Goal: Task Accomplishment & Management: Use online tool/utility

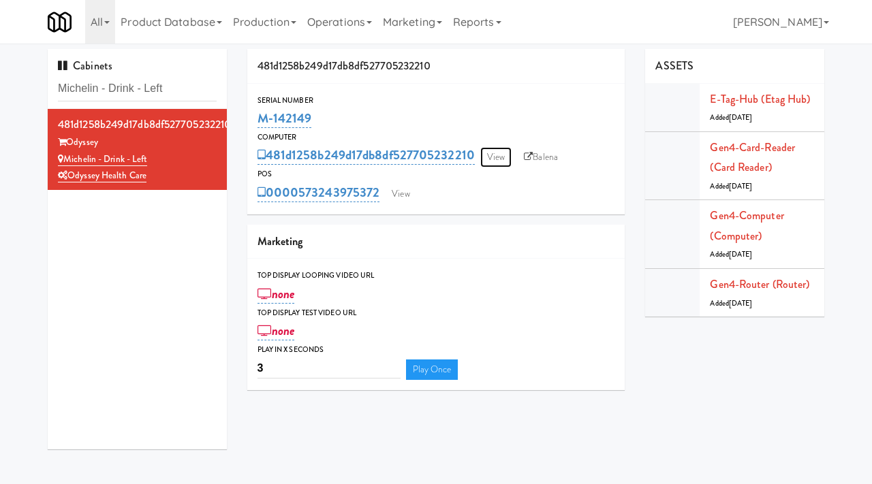
click at [507, 155] on link "View" at bounding box center [495, 157] width 31 height 20
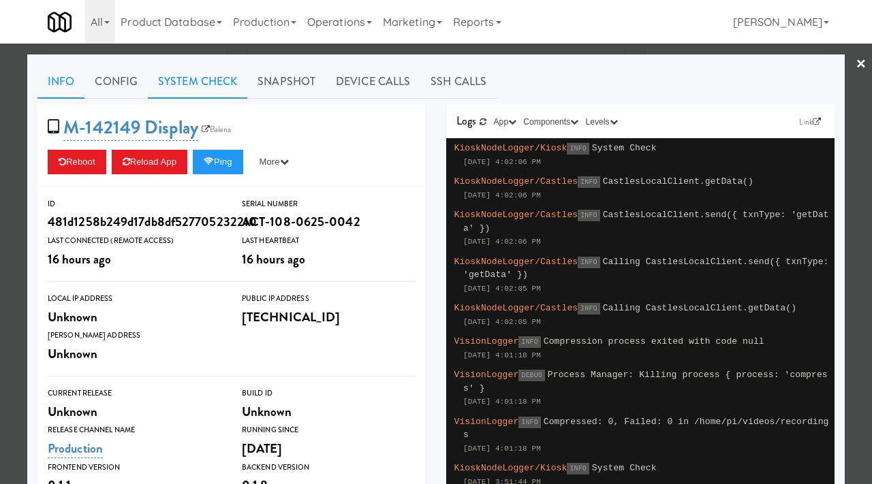
click at [183, 76] on link "System Check" at bounding box center [197, 82] width 99 height 34
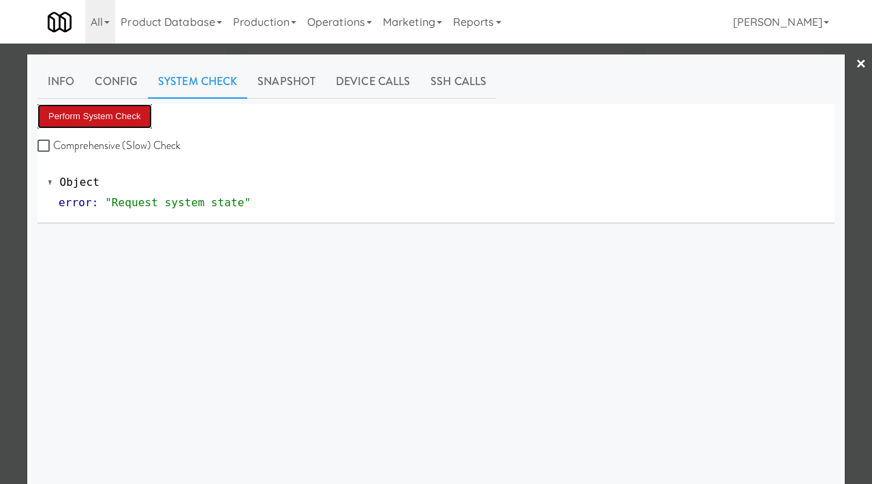
click at [123, 105] on button "Perform System Check" at bounding box center [94, 116] width 114 height 25
click at [15, 164] on div at bounding box center [436, 242] width 872 height 484
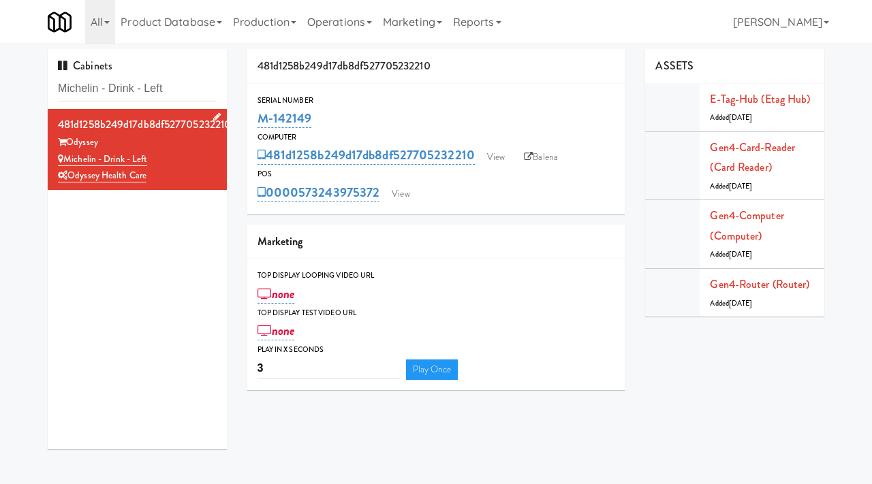
drag, startPoint x: 105, startPoint y: 142, endPoint x: 69, endPoint y: 143, distance: 35.4
click at [69, 143] on div "Odyssey" at bounding box center [137, 142] width 159 height 17
copy div "Odyssey"
drag, startPoint x: 156, startPoint y: 158, endPoint x: 81, endPoint y: 162, distance: 75.0
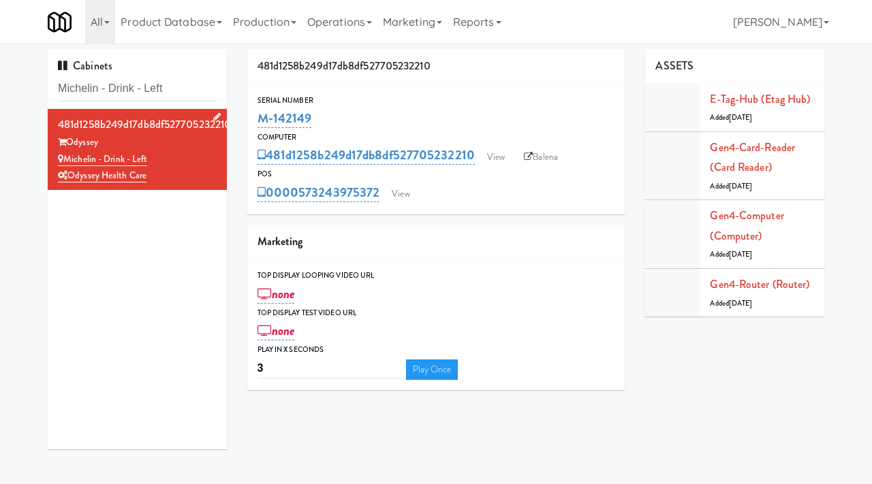
click at [81, 162] on div "Michelin - Drink - Left" at bounding box center [137, 159] width 159 height 17
click at [155, 159] on div "Michelin - Drink - Left" at bounding box center [137, 159] width 159 height 17
drag, startPoint x: 155, startPoint y: 159, endPoint x: 68, endPoint y: 160, distance: 86.5
click at [68, 160] on div "Michelin - Drink - Left" at bounding box center [137, 159] width 159 height 17
copy link "Michelin - Drink - Left"
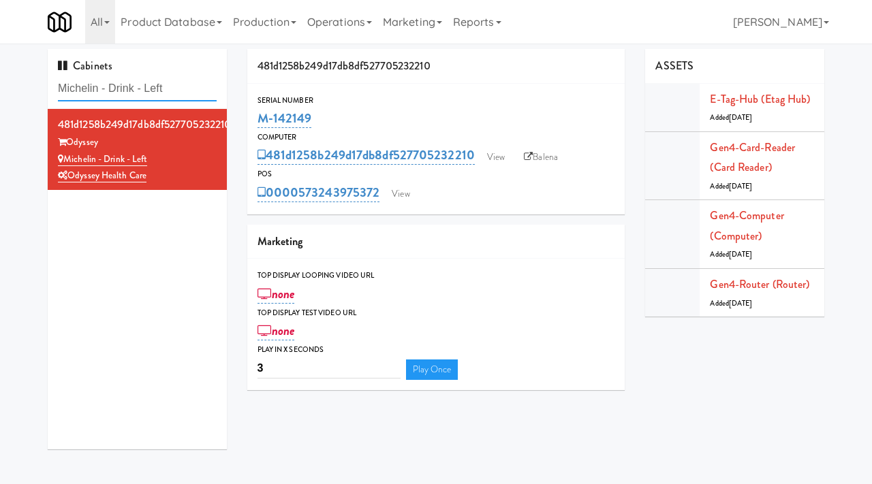
drag, startPoint x: 177, startPoint y: 97, endPoint x: 41, endPoint y: 81, distance: 137.2
click at [41, 81] on div "Cabinets Michelin - Drink - Left 481d1258b249d17db8df527705232210 Odyssey Miche…" at bounding box center [137, 254] width 200 height 411
paste input "100 Capital Yards - Cooler"
type input "100 Capital Yards - Cooler"
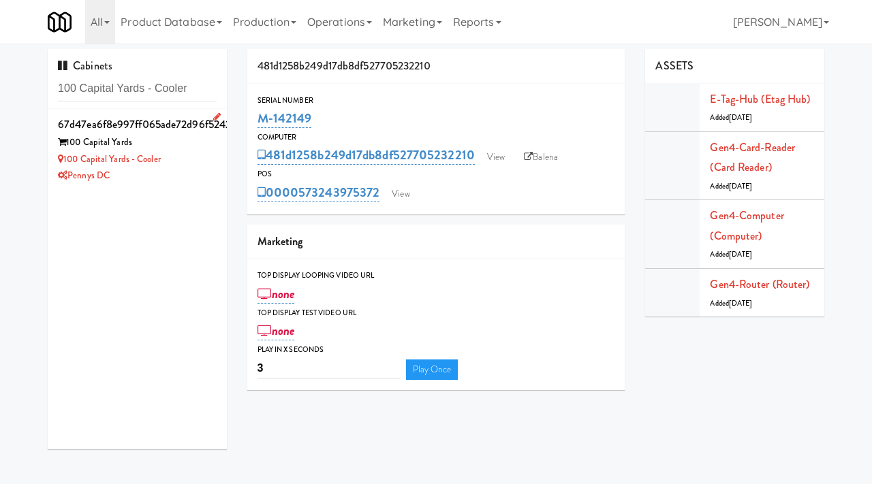
click at [202, 165] on div "100 Capital Yards - Cooler" at bounding box center [137, 159] width 159 height 17
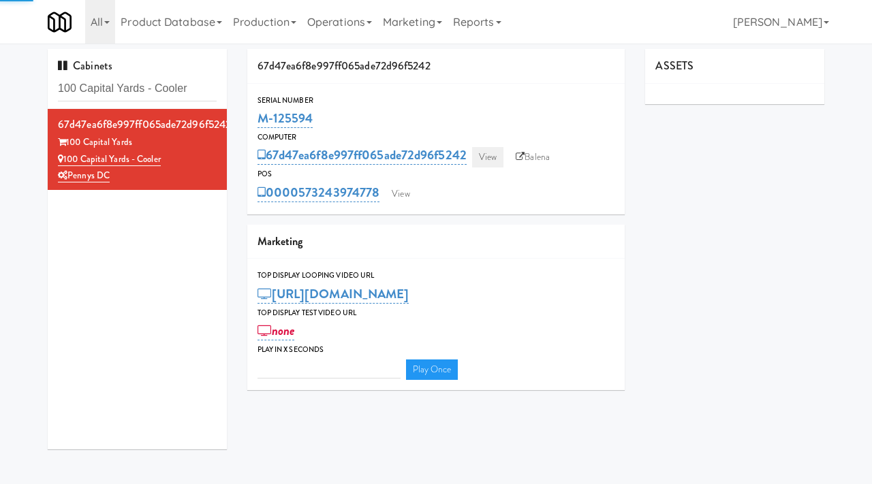
type input "3"
click at [486, 158] on link "View" at bounding box center [487, 157] width 31 height 20
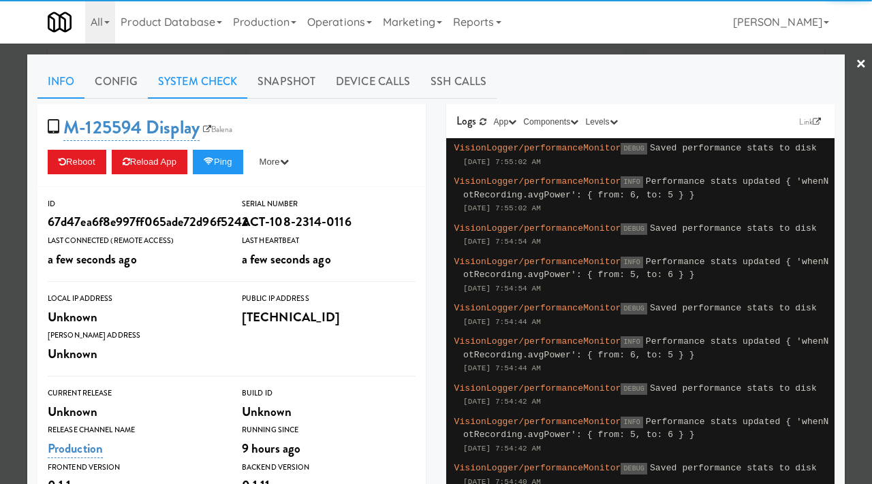
click at [209, 69] on link "System Check" at bounding box center [197, 82] width 99 height 34
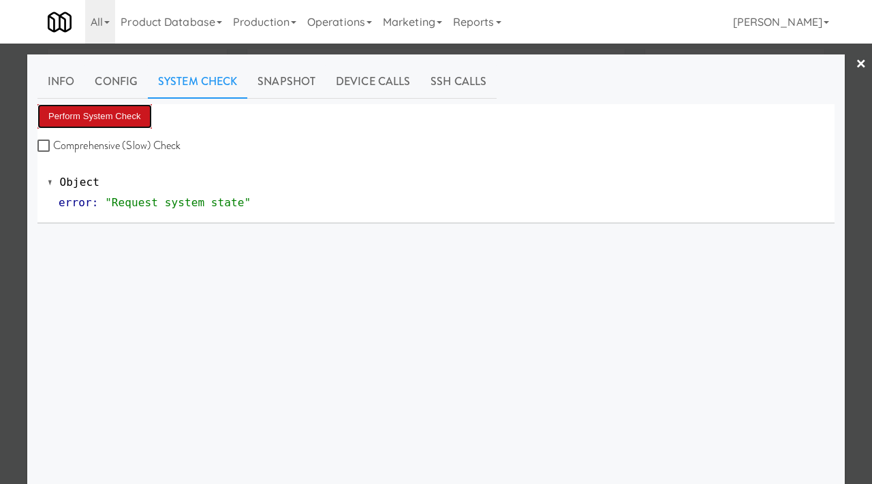
click at [105, 113] on button "Perform System Check" at bounding box center [94, 116] width 114 height 25
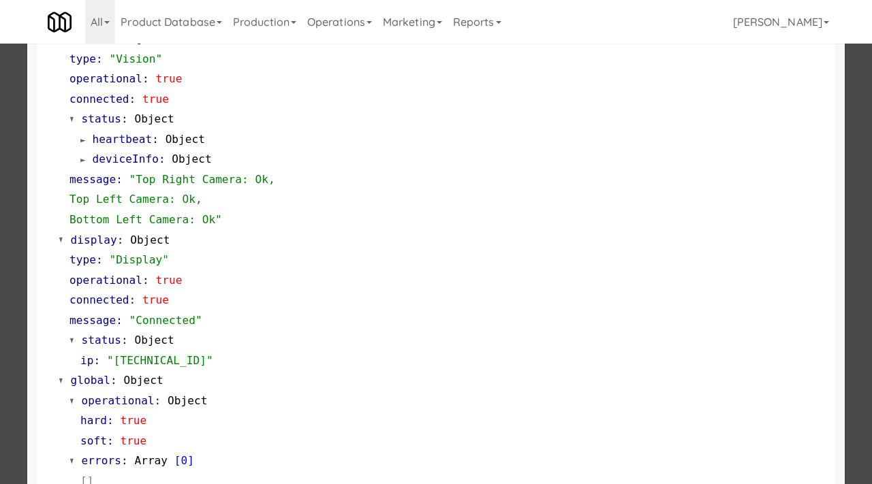
scroll to position [593, 0]
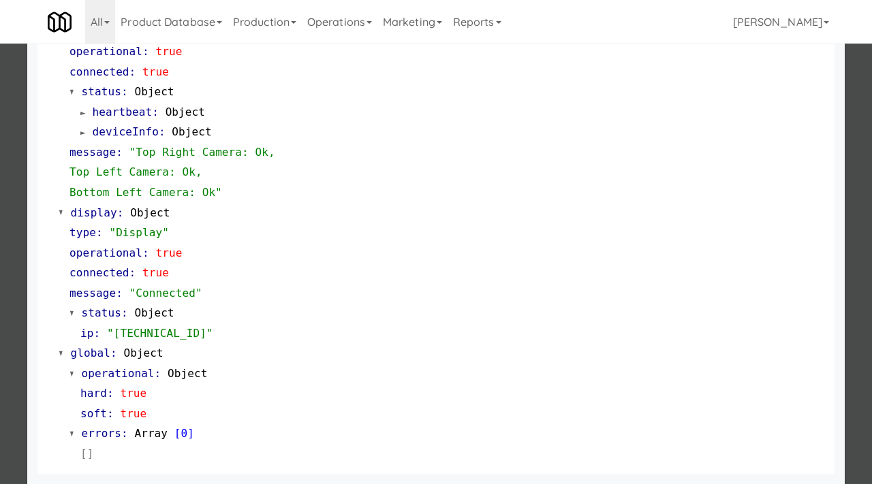
click at [0, 199] on div at bounding box center [436, 242] width 872 height 484
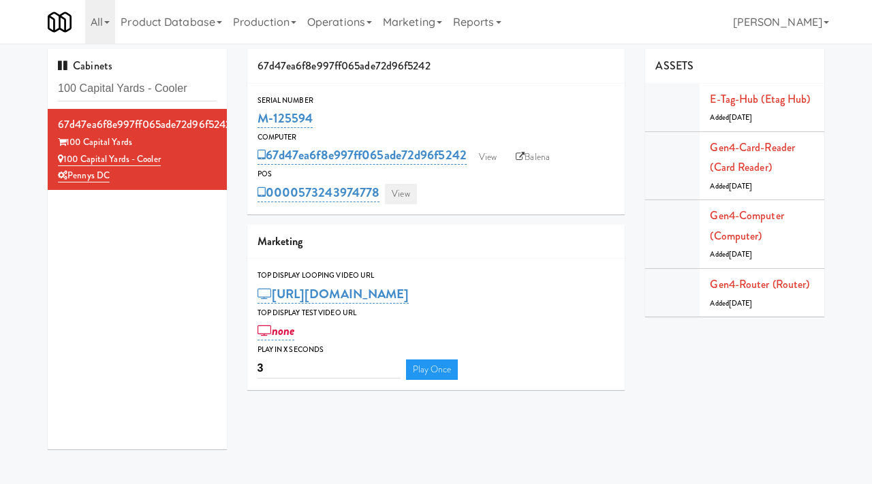
click at [396, 204] on link "View" at bounding box center [400, 194] width 31 height 20
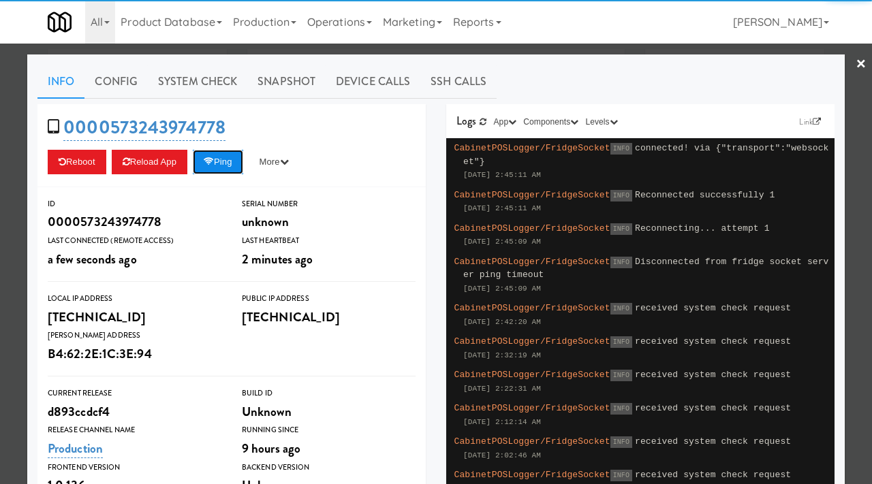
click at [236, 160] on button "Ping" at bounding box center [218, 162] width 50 height 25
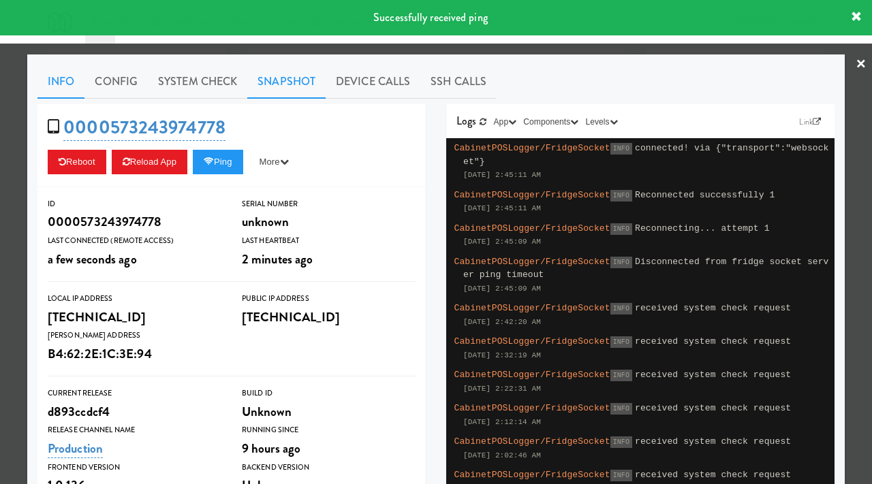
click at [271, 78] on link "Snapshot" at bounding box center [286, 82] width 78 height 34
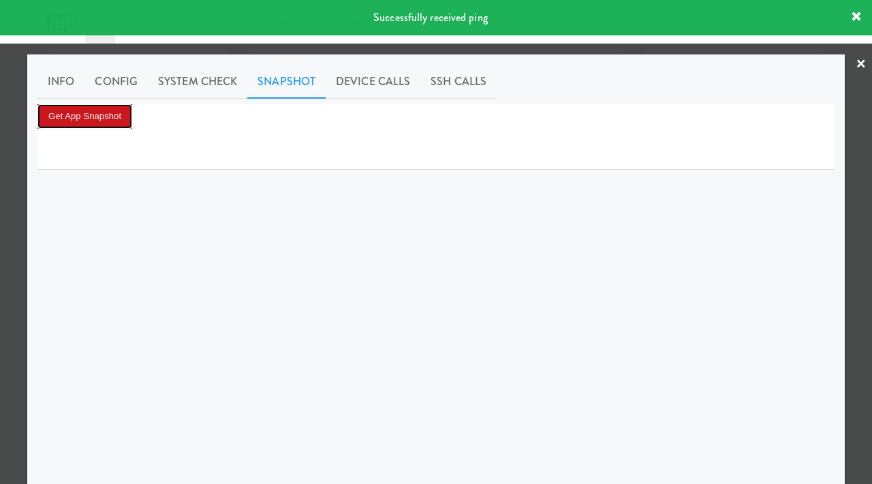
click at [112, 112] on button "Get App Snapshot" at bounding box center [84, 116] width 95 height 25
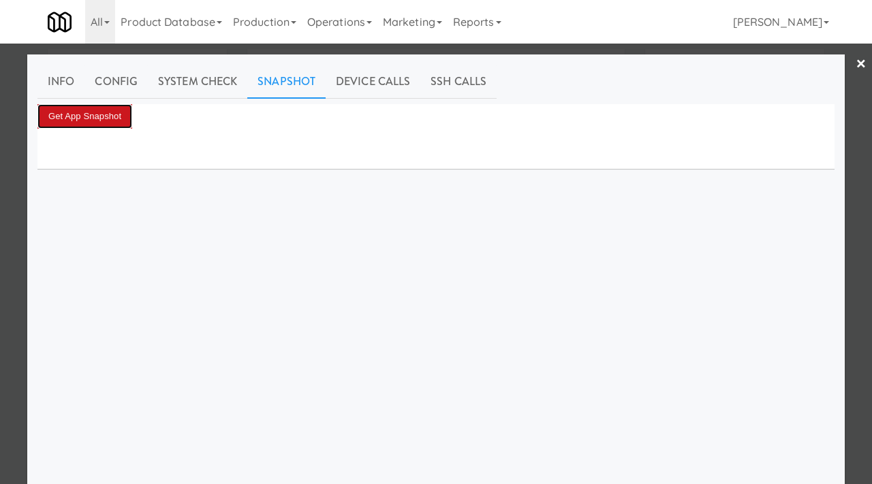
click at [67, 119] on button "Get App Snapshot" at bounding box center [84, 116] width 95 height 25
click at [174, 75] on link "System Check" at bounding box center [197, 82] width 99 height 34
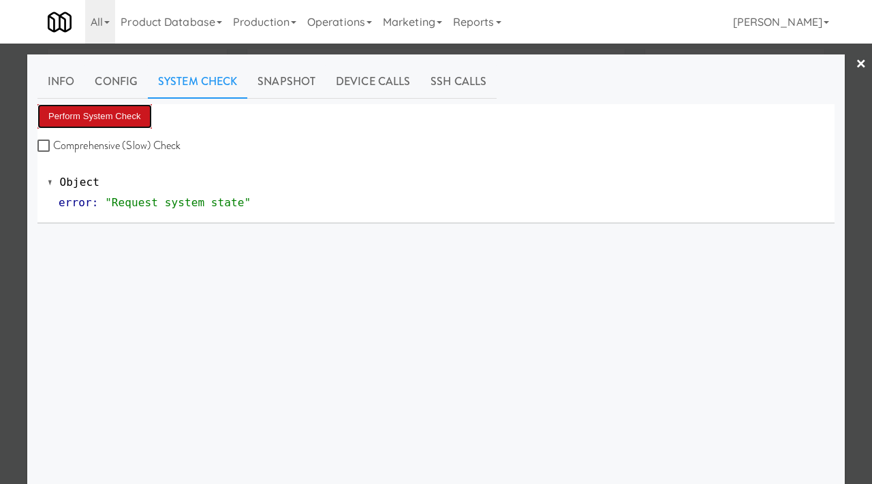
click at [106, 107] on button "Perform System Check" at bounding box center [94, 116] width 114 height 25
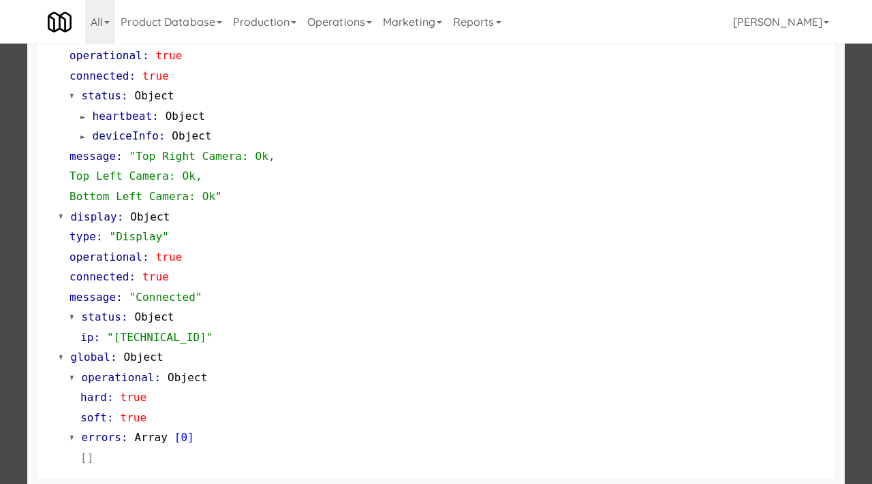
scroll to position [593, 0]
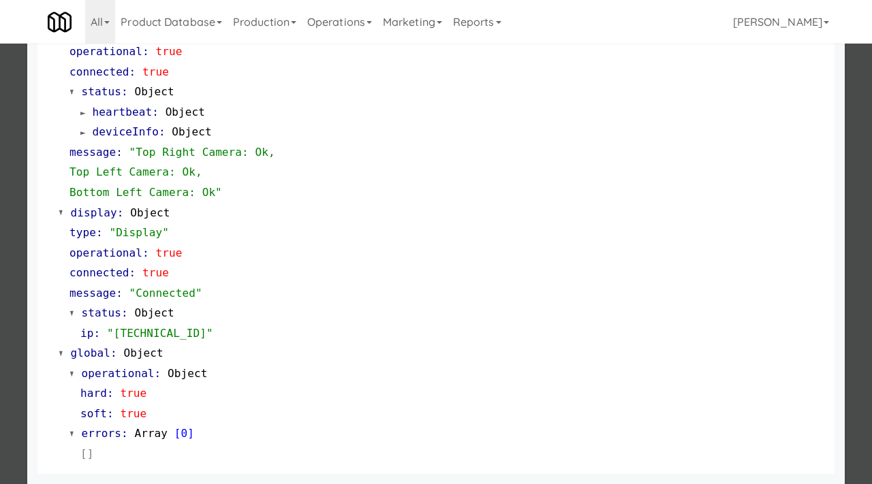
click at [7, 164] on div at bounding box center [436, 242] width 872 height 484
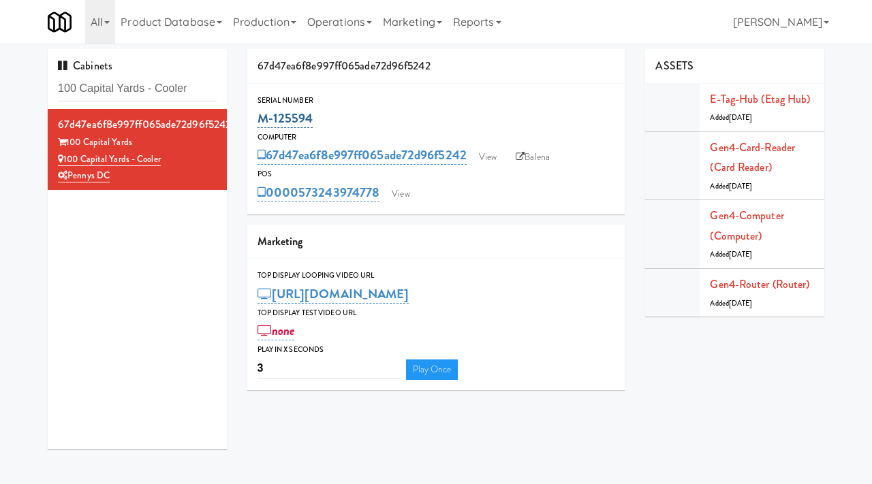
drag, startPoint x: 321, startPoint y: 113, endPoint x: 258, endPoint y: 123, distance: 63.5
click at [258, 123] on div "M-125594" at bounding box center [436, 118] width 358 height 23
copy link "M-125594"
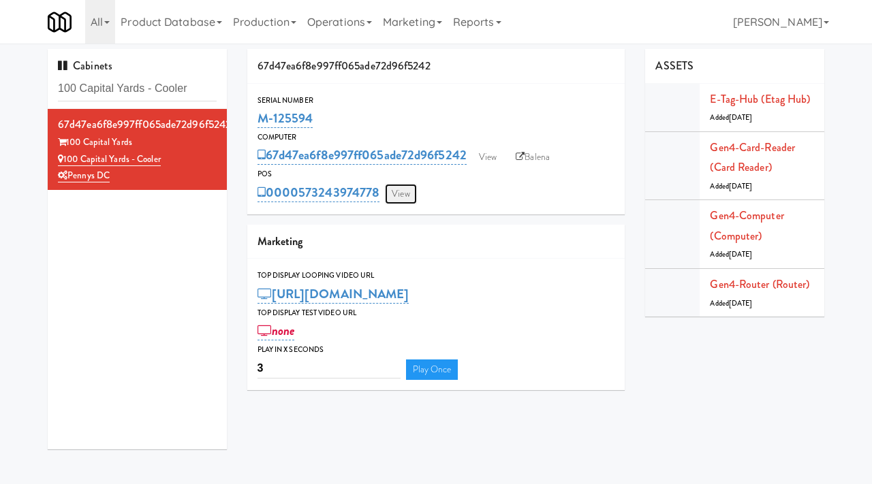
click at [408, 198] on link "View" at bounding box center [400, 194] width 31 height 20
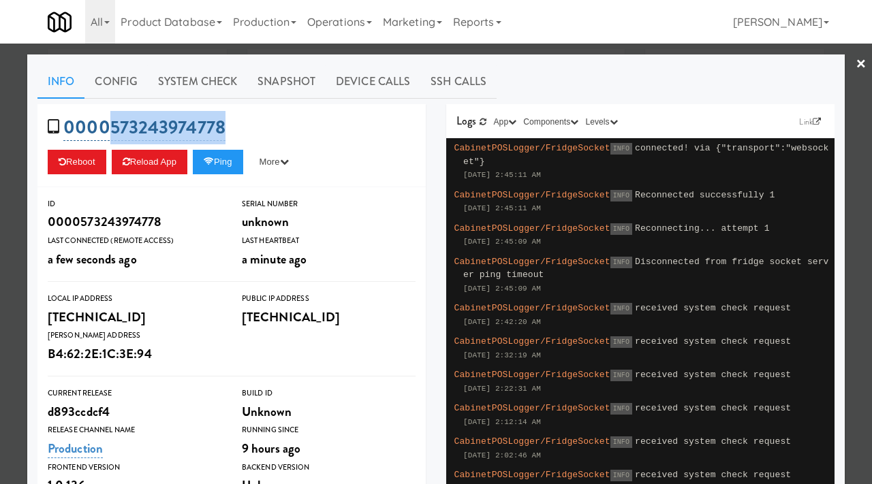
drag, startPoint x: 230, startPoint y: 118, endPoint x: 112, endPoint y: 121, distance: 117.9
click at [112, 121] on div "0000573243974778 Reboot Reload App Ping More Ping Server Restart Server Force R…" at bounding box center [231, 145] width 388 height 83
copy link "573243974778"
click at [0, 122] on div at bounding box center [436, 242] width 872 height 484
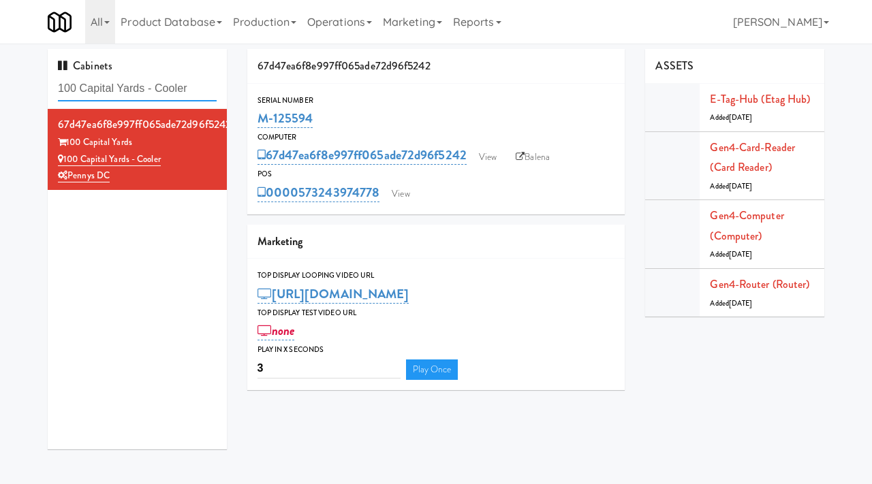
drag, startPoint x: 206, startPoint y: 89, endPoint x: 39, endPoint y: 88, distance: 166.9
click at [39, 88] on div "Cabinets 100 Capital Yards - Cooler 67d47ea6f8e997ff065ade72d96f5242 100 Capita…" at bounding box center [137, 254] width 200 height 411
paste input "Baker - Cooler - Left:"
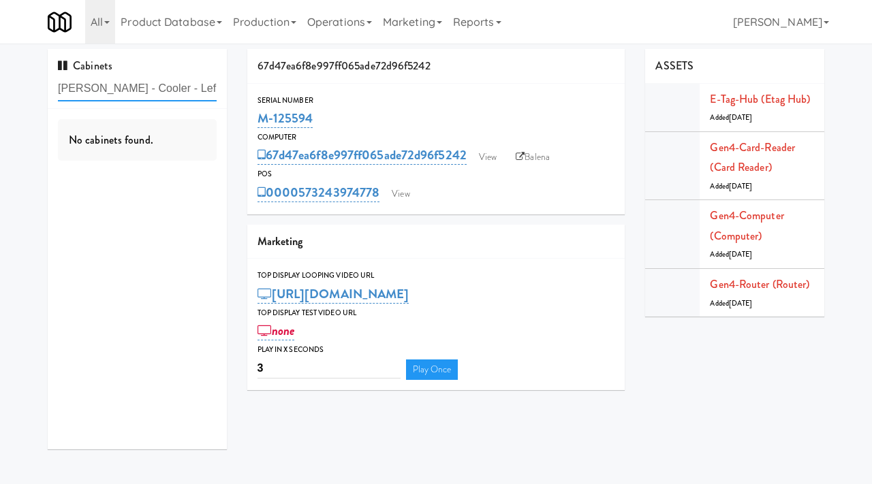
type input "Baker - Cooler - Lef"
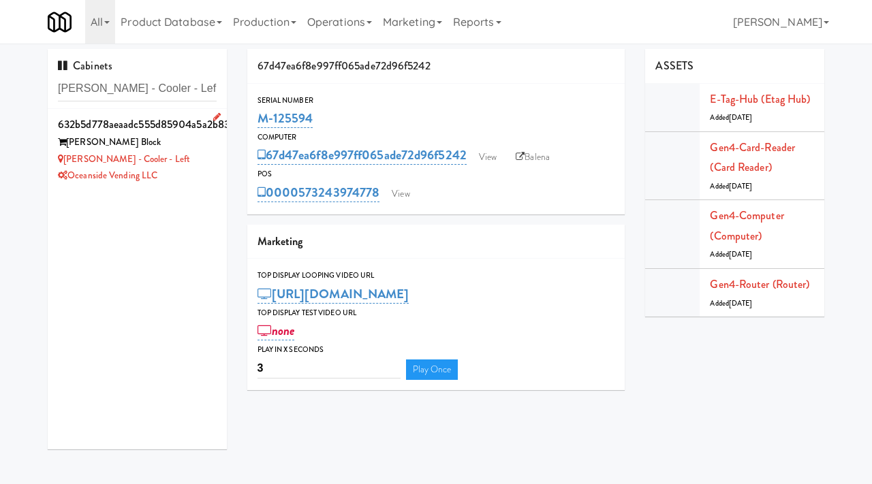
click at [194, 162] on div "Baker - Cooler - Left" at bounding box center [137, 159] width 159 height 17
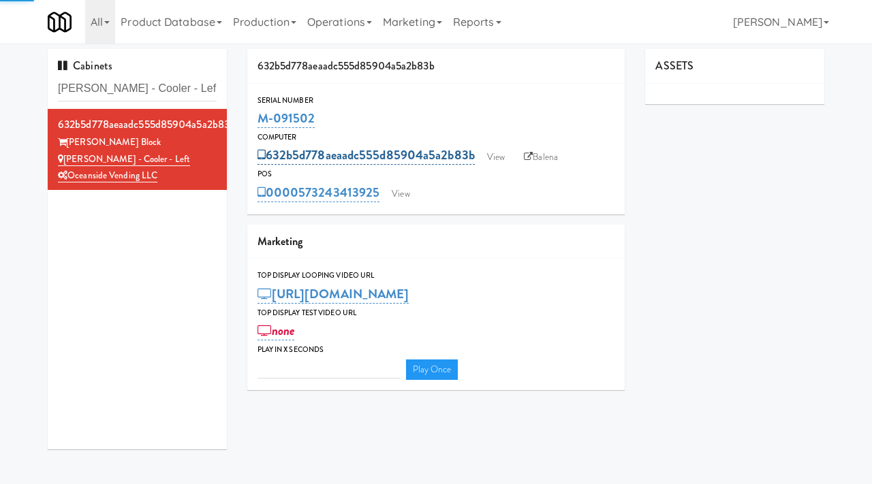
type input "3"
click at [505, 157] on link "View" at bounding box center [495, 157] width 31 height 20
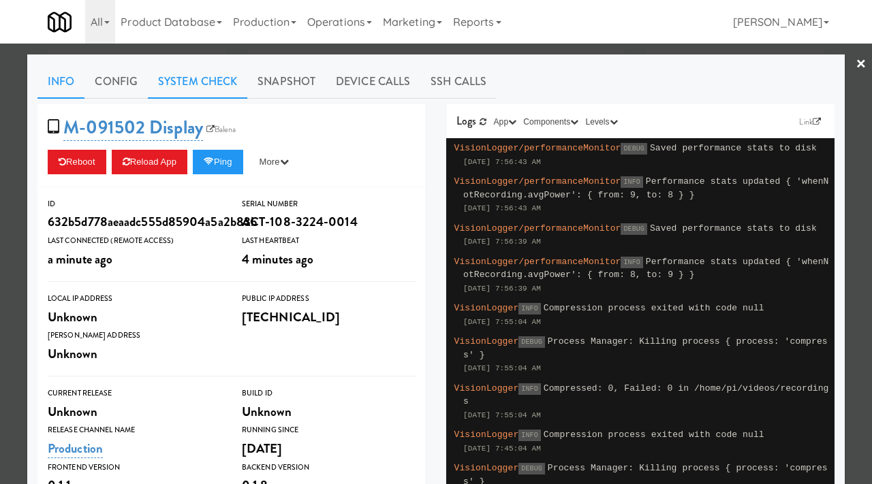
click at [202, 72] on link "System Check" at bounding box center [197, 82] width 99 height 34
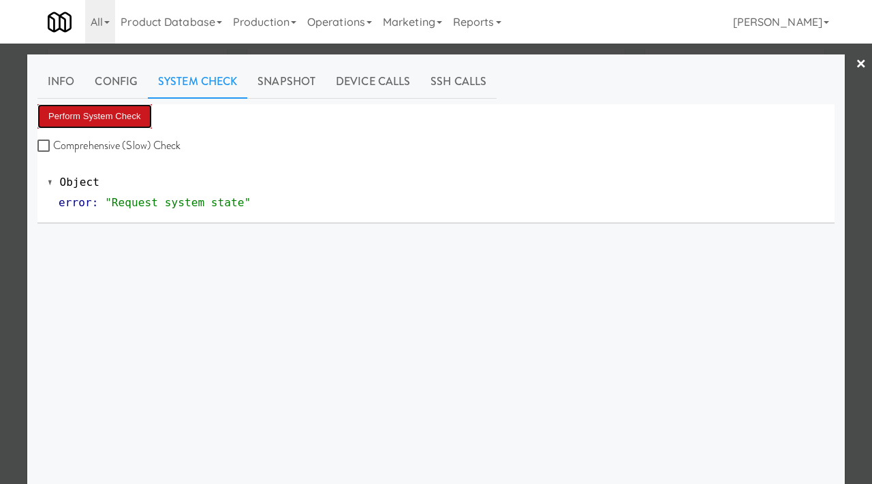
click at [90, 117] on button "Perform System Check" at bounding box center [94, 116] width 114 height 25
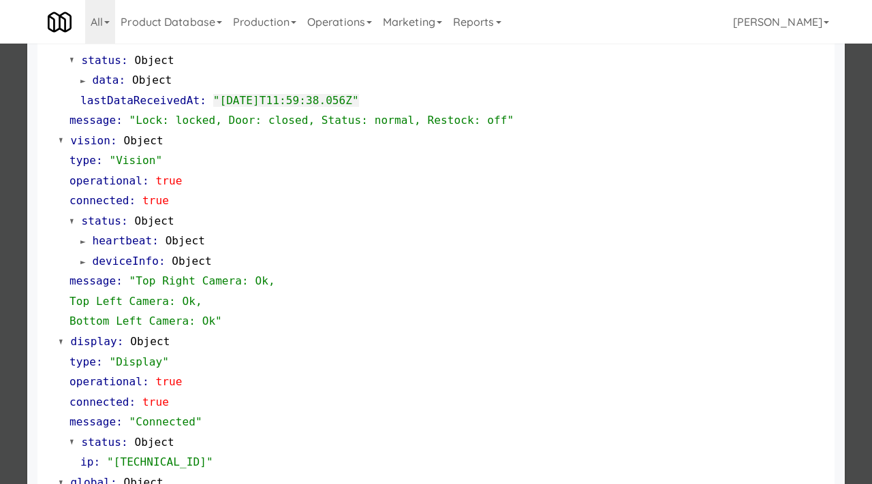
scroll to position [573, 0]
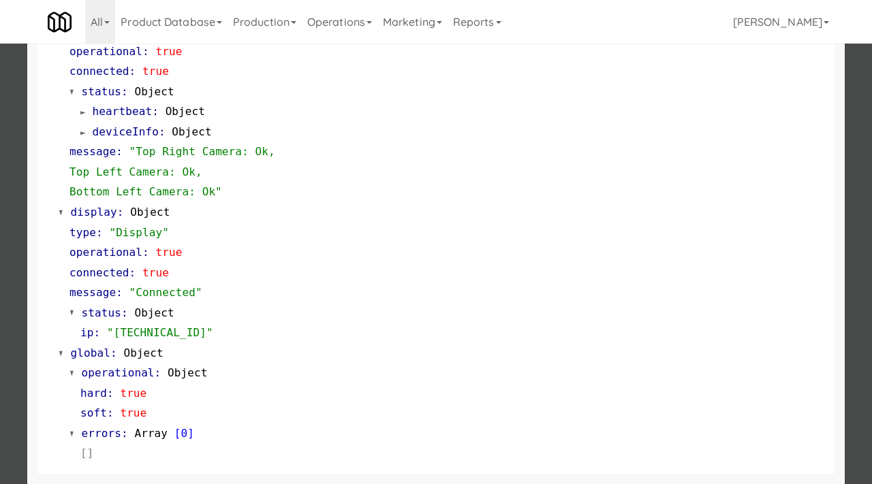
click at [1, 375] on div at bounding box center [436, 242] width 872 height 484
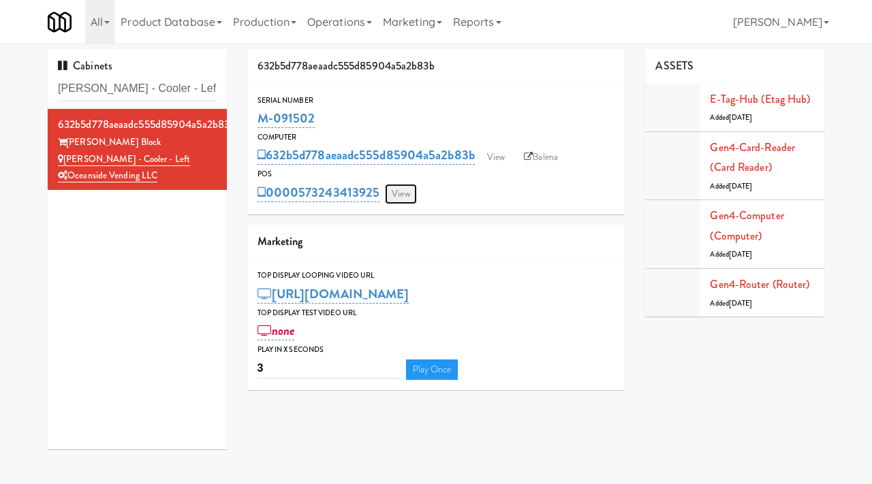
click at [407, 197] on link "View" at bounding box center [400, 194] width 31 height 20
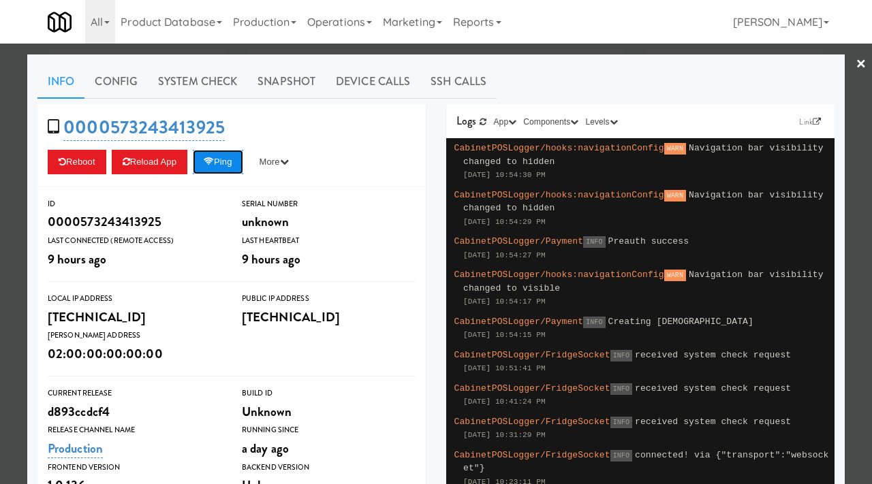
click at [219, 155] on button "Ping" at bounding box center [218, 162] width 50 height 25
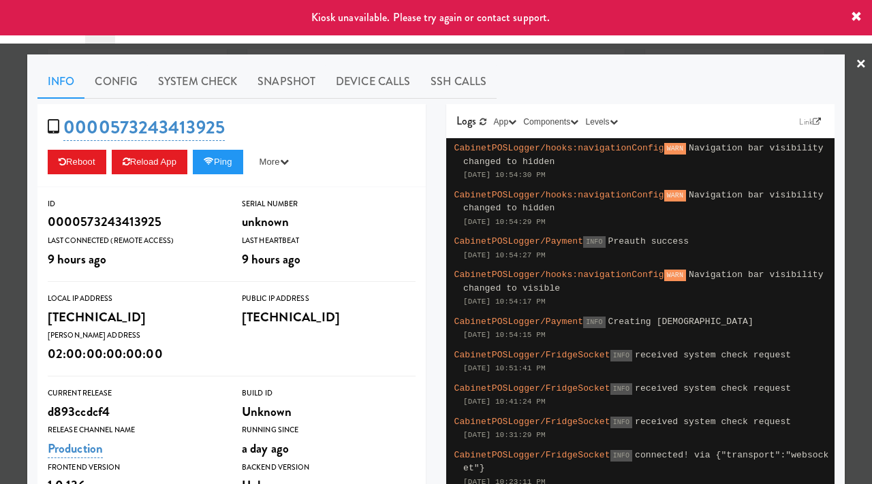
click at [0, 225] on div at bounding box center [436, 242] width 872 height 484
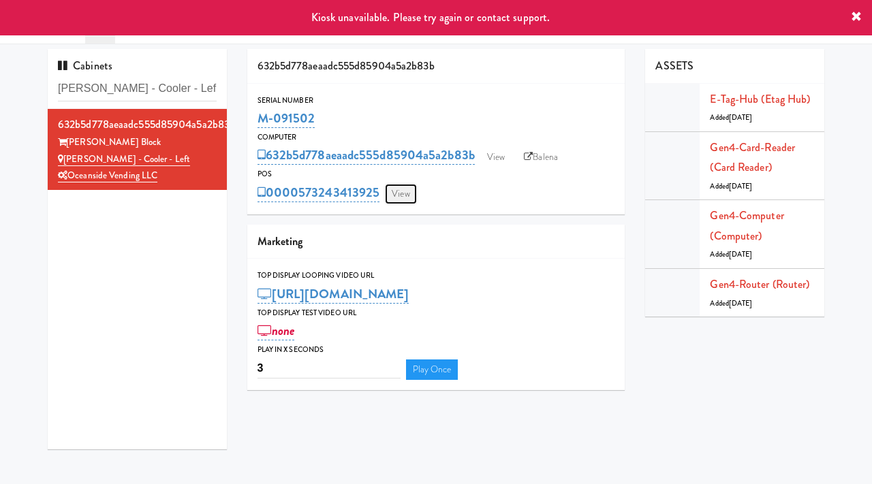
click at [393, 191] on link "View" at bounding box center [400, 194] width 31 height 20
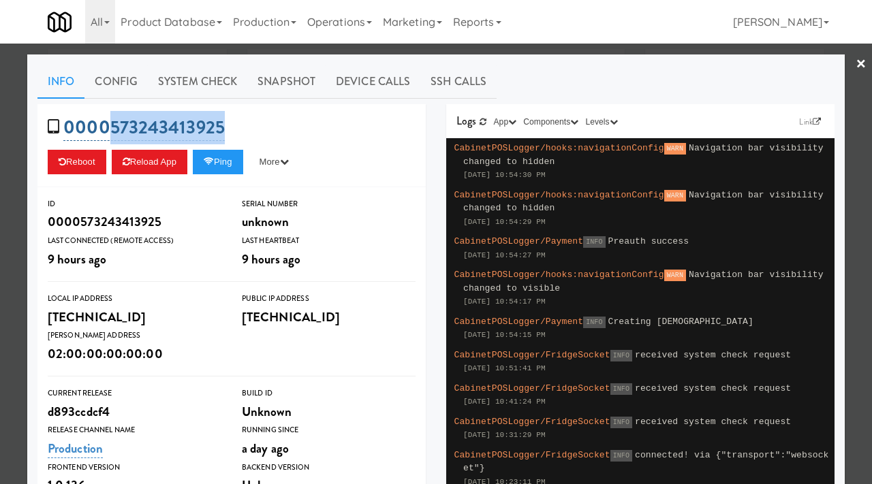
drag, startPoint x: 242, startPoint y: 128, endPoint x: 105, endPoint y: 122, distance: 137.7
click at [105, 122] on div "0000573243413925 Reboot Reload App Ping More Ping Server Restart Server Force R…" at bounding box center [231, 145] width 388 height 83
copy link "573243413925"
click at [0, 117] on div at bounding box center [436, 242] width 872 height 484
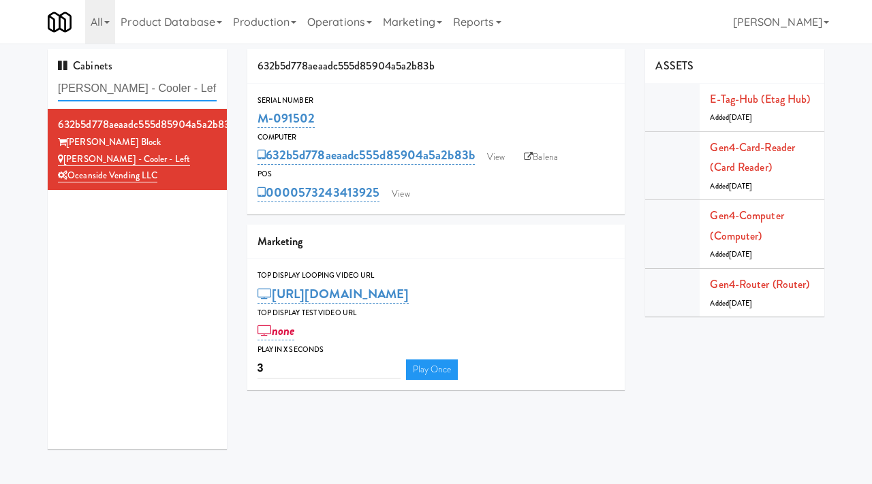
drag, startPoint x: 176, startPoint y: 86, endPoint x: 31, endPoint y: 76, distance: 145.4
click at [31, 76] on div "Cabinets Baker - Cooler - Lef 632b5d778aeaadc555d85904a5a2b83b Baker Block Bake…" at bounding box center [436, 254] width 872 height 411
paste input "HaNoBe - w/ Gym"
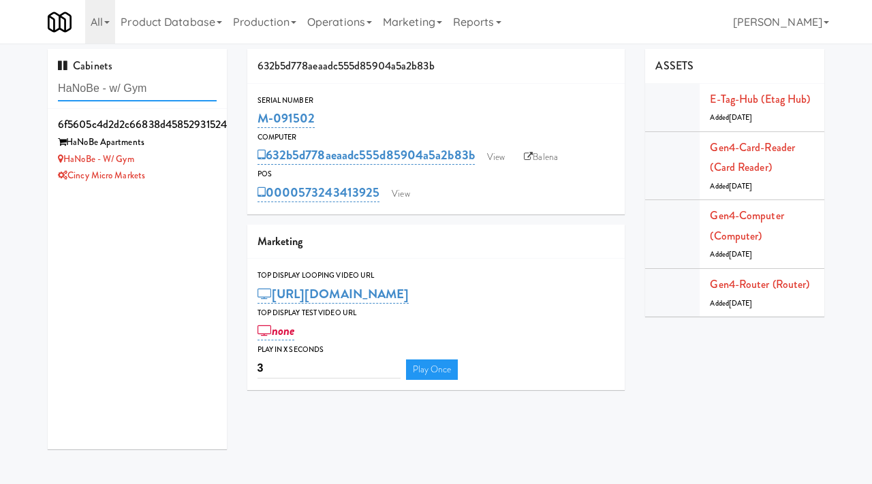
type input "HaNoBe - w/ Gym"
click at [191, 165] on div "HaNoBe - w/ Gym" at bounding box center [137, 159] width 159 height 17
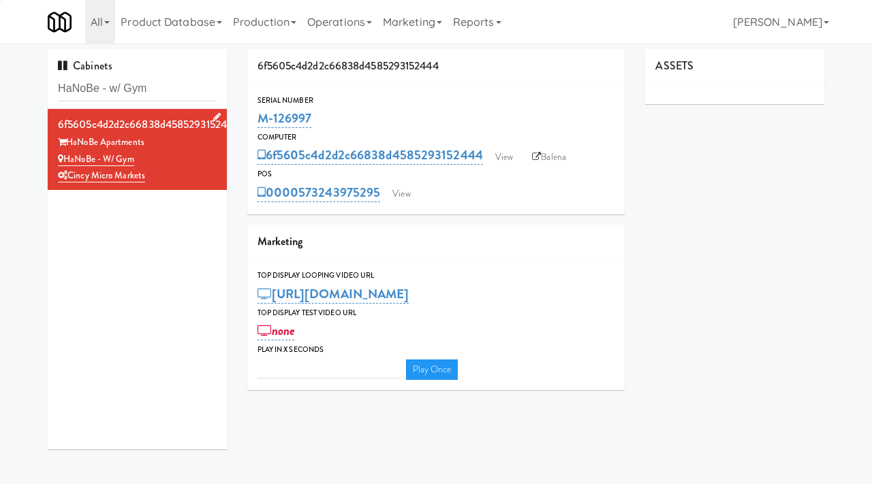
type input "3"
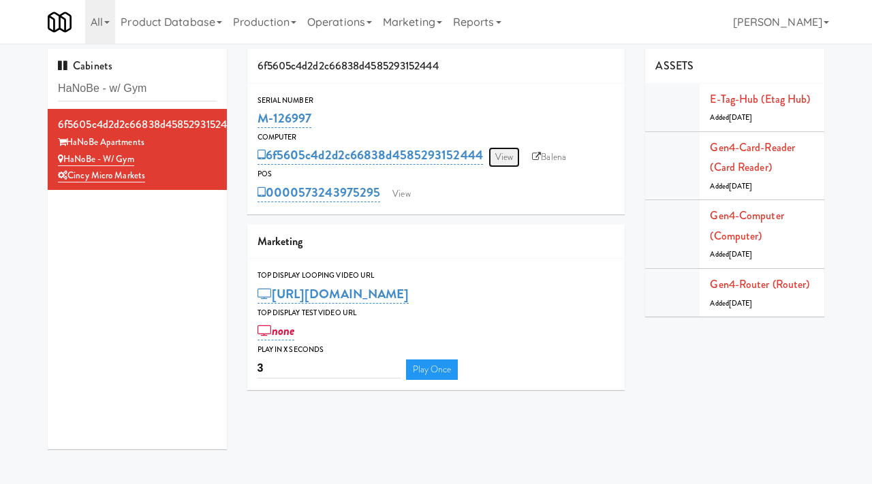
click at [505, 163] on link "View" at bounding box center [503, 157] width 31 height 20
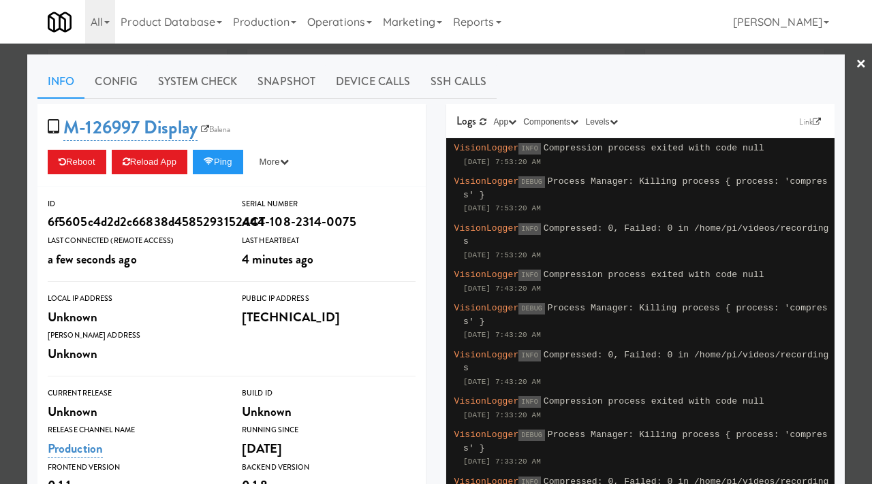
click at [5, 180] on div at bounding box center [436, 242] width 872 height 484
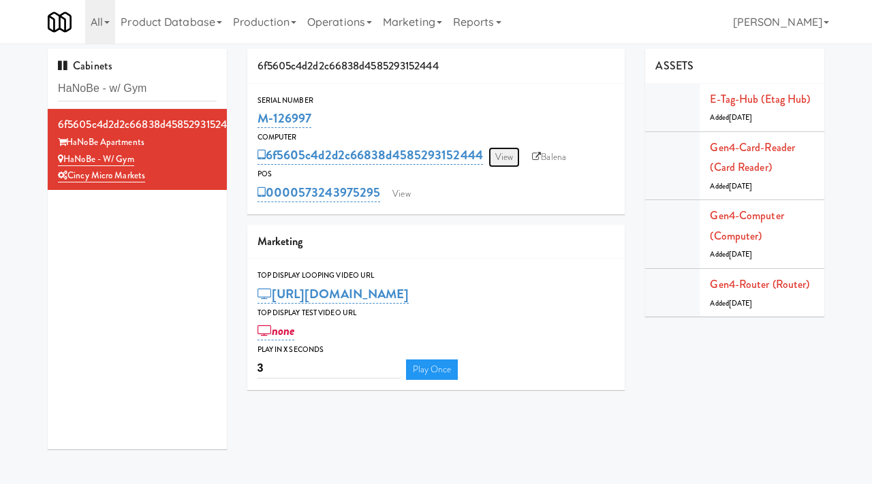
click at [515, 152] on link "View" at bounding box center [503, 157] width 31 height 20
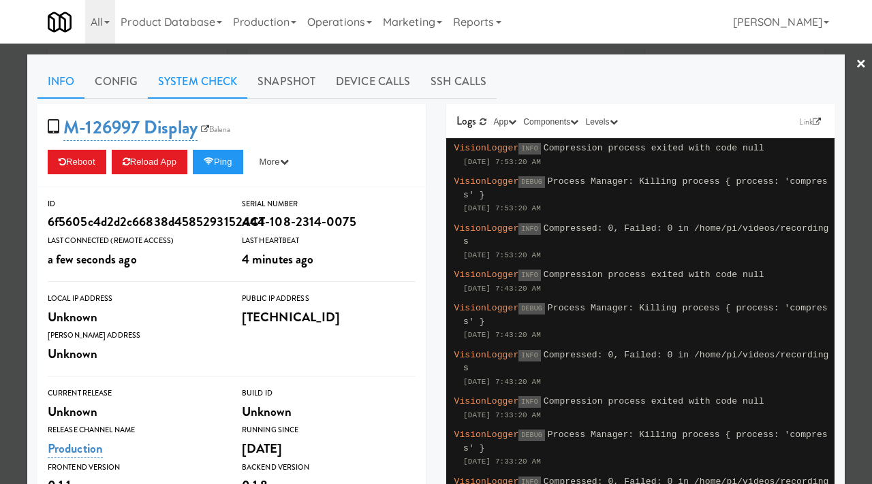
click at [190, 79] on link "System Check" at bounding box center [197, 82] width 99 height 34
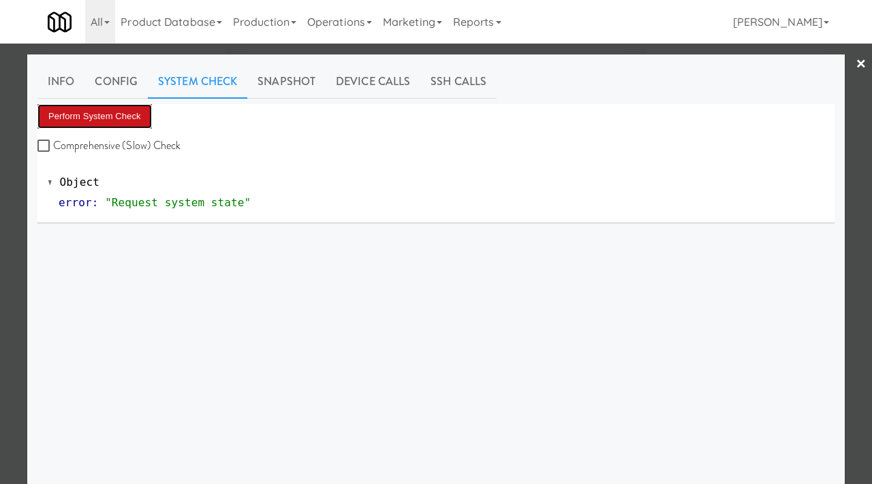
click at [104, 114] on button "Perform System Check" at bounding box center [94, 116] width 114 height 25
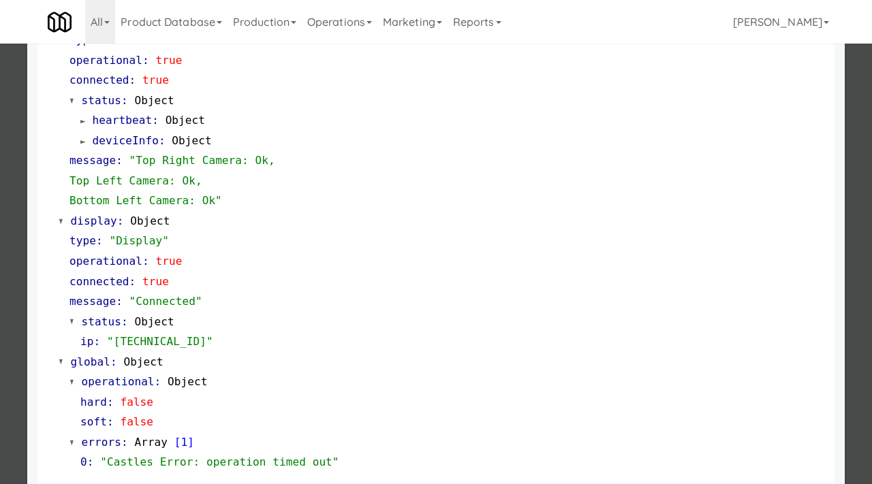
scroll to position [533, 0]
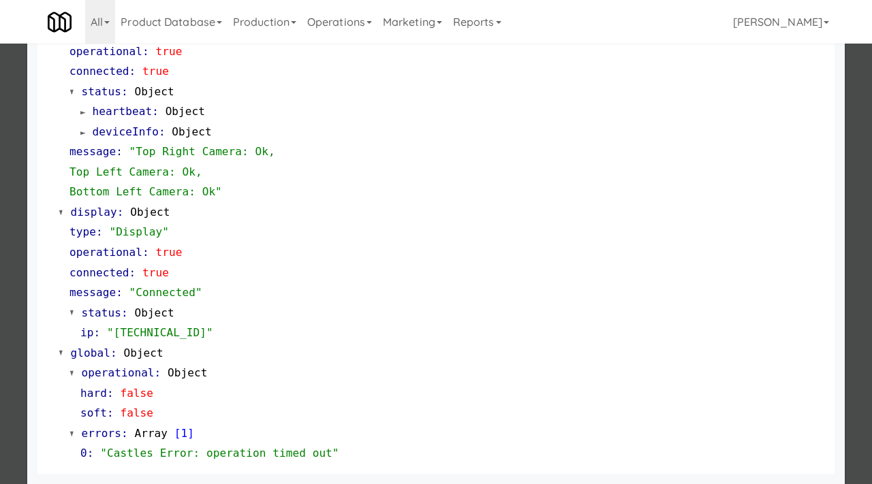
click at [0, 326] on div at bounding box center [436, 242] width 872 height 484
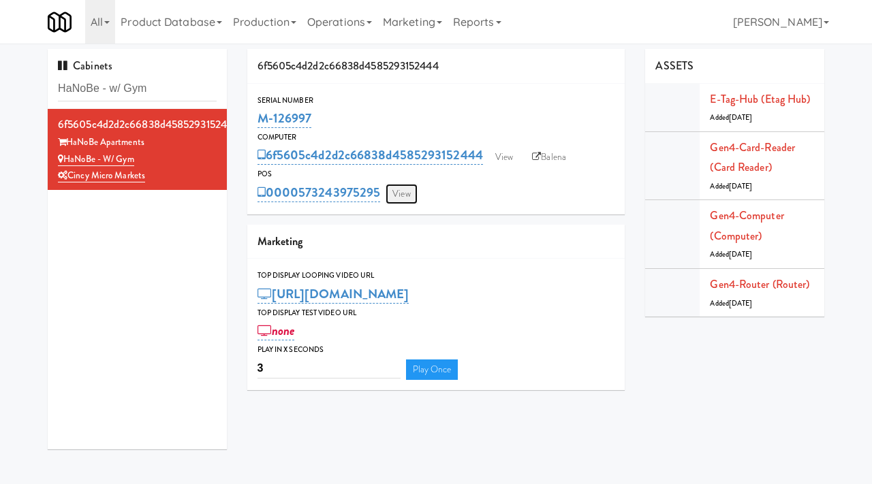
click at [407, 199] on link "View" at bounding box center [400, 194] width 31 height 20
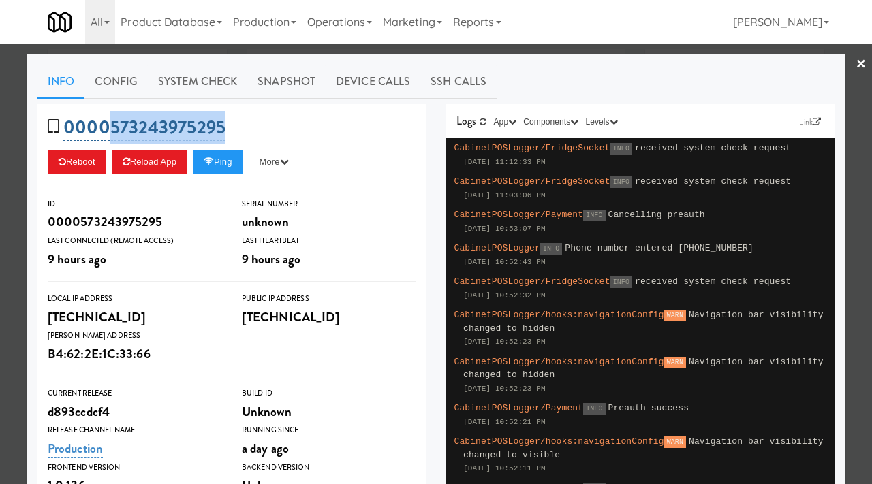
drag, startPoint x: 236, startPoint y: 129, endPoint x: 108, endPoint y: 123, distance: 127.5
click at [108, 123] on div "0000573243975295 Reboot Reload App Ping More Ping Server Restart Server Force R…" at bounding box center [231, 145] width 388 height 83
copy link "573243975295"
click at [224, 168] on button "Ping" at bounding box center [218, 162] width 50 height 25
click at [214, 163] on icon at bounding box center [209, 161] width 10 height 9
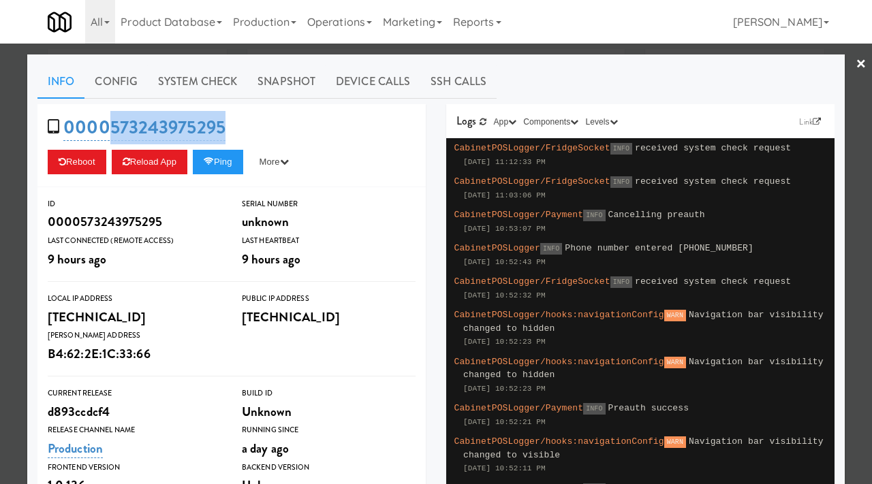
click at [0, 158] on div at bounding box center [436, 242] width 872 height 484
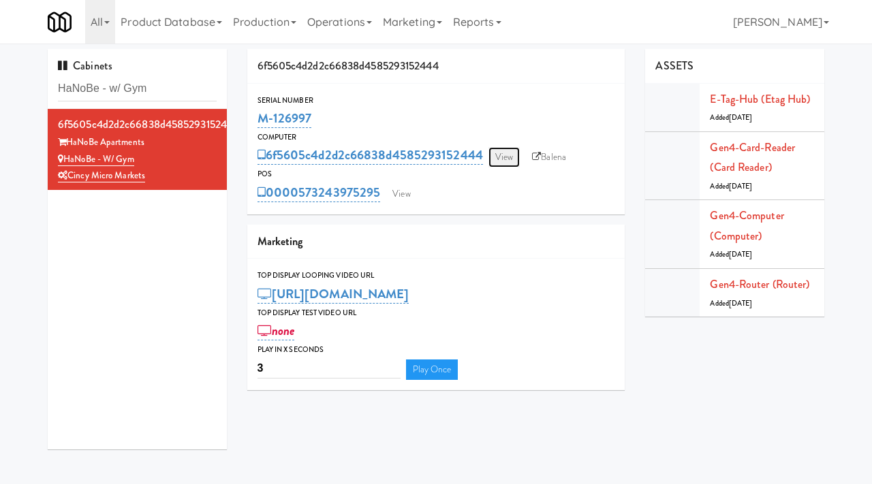
click at [499, 157] on link "View" at bounding box center [503, 157] width 31 height 20
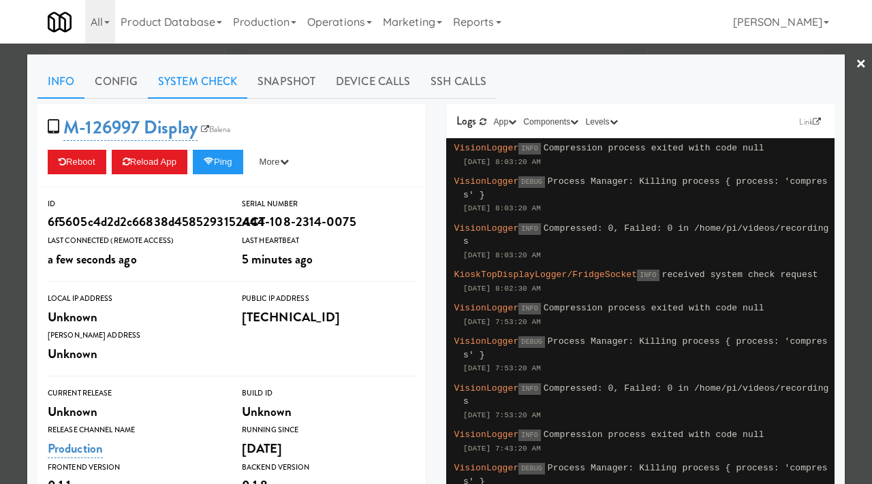
click at [187, 84] on link "System Check" at bounding box center [197, 82] width 99 height 34
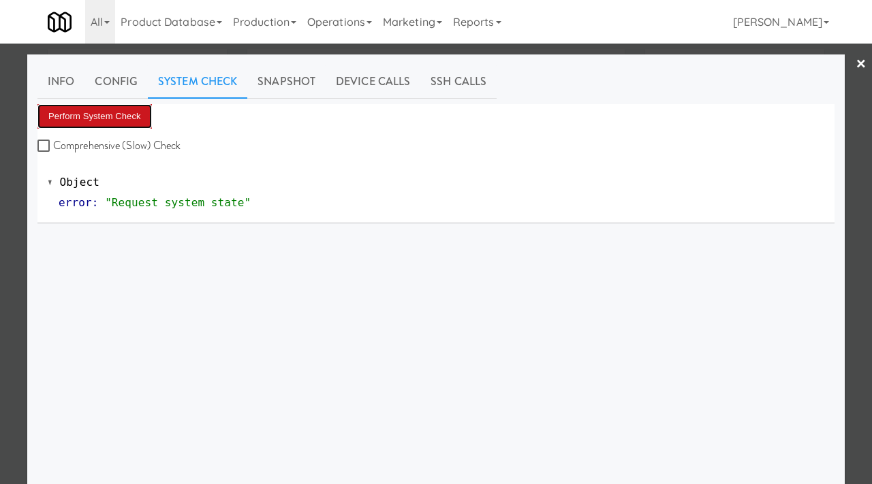
click at [117, 108] on button "Perform System Check" at bounding box center [94, 116] width 114 height 25
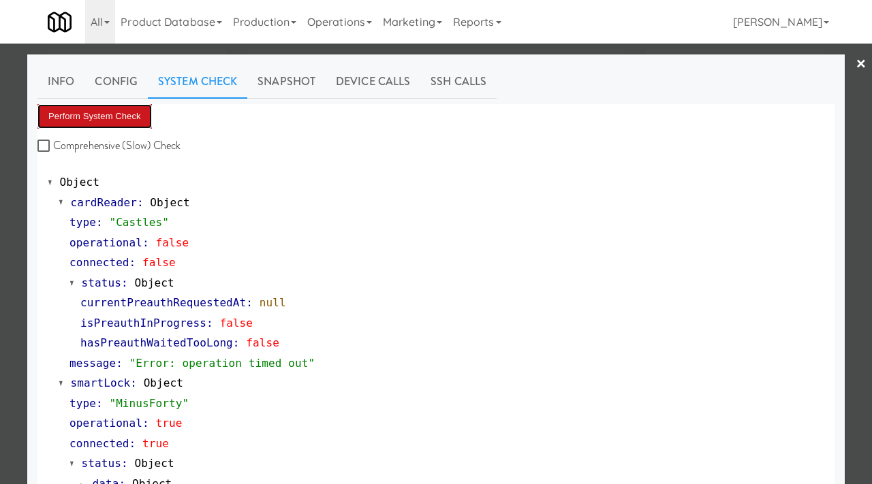
click at [84, 112] on button "Perform System Check" at bounding box center [94, 116] width 114 height 25
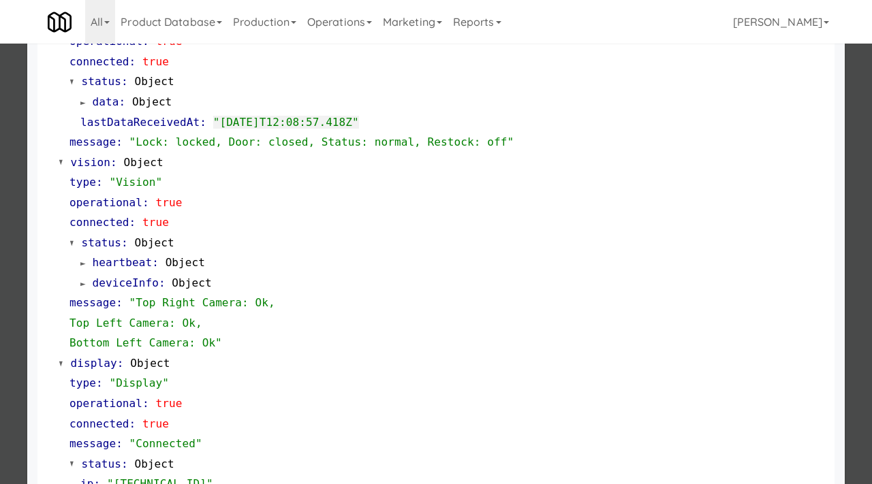
scroll to position [533, 0]
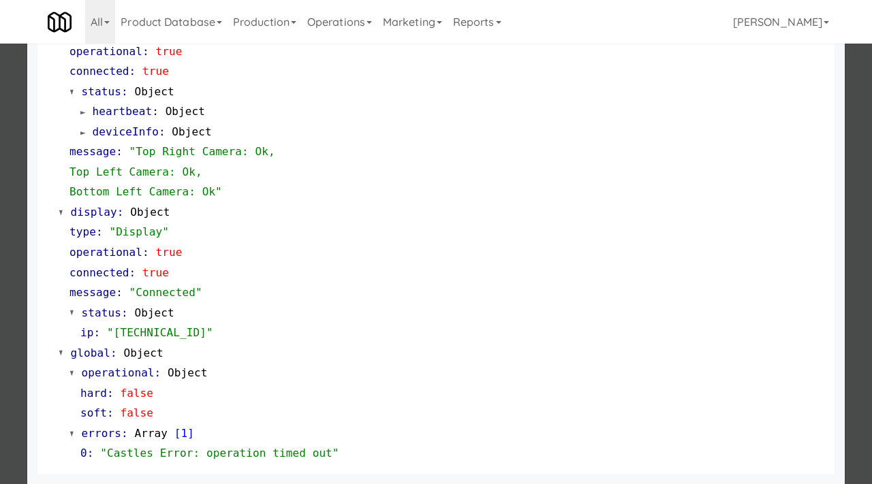
click at [3, 264] on div at bounding box center [436, 242] width 872 height 484
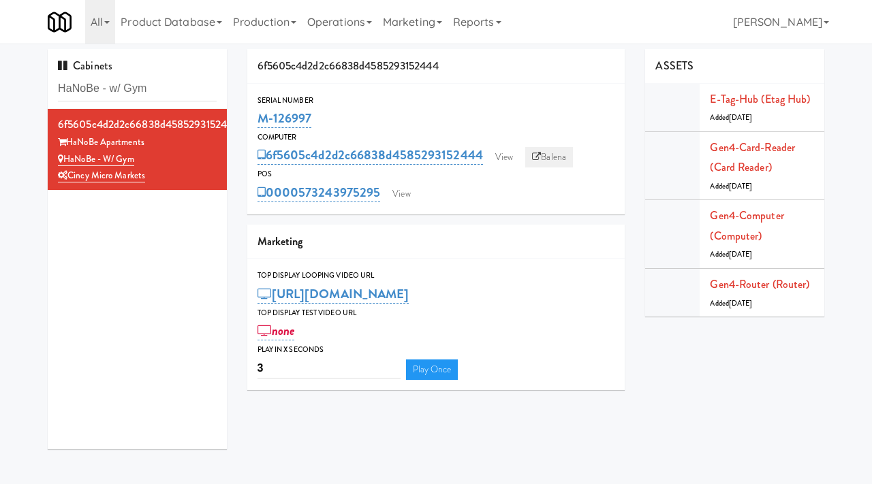
click at [537, 153] on icon at bounding box center [536, 157] width 9 height 9
click at [552, 155] on link "Balena" at bounding box center [549, 157] width 48 height 20
click at [409, 193] on link "View" at bounding box center [400, 194] width 31 height 20
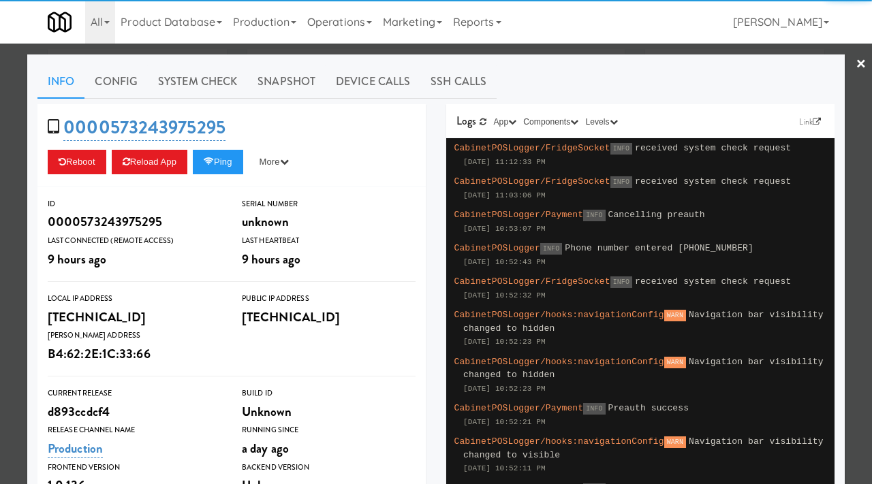
click at [0, 255] on div at bounding box center [436, 242] width 872 height 484
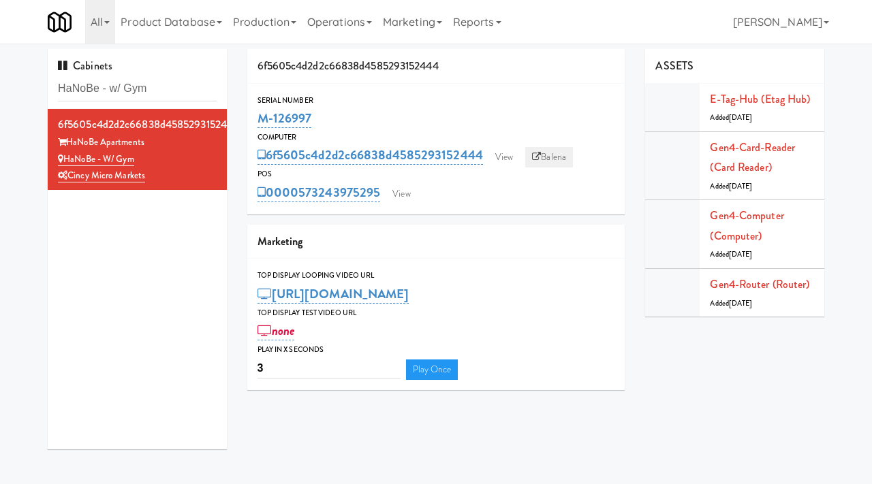
click at [554, 161] on link "Balena" at bounding box center [549, 157] width 48 height 20
click at [392, 195] on link "View" at bounding box center [400, 194] width 31 height 20
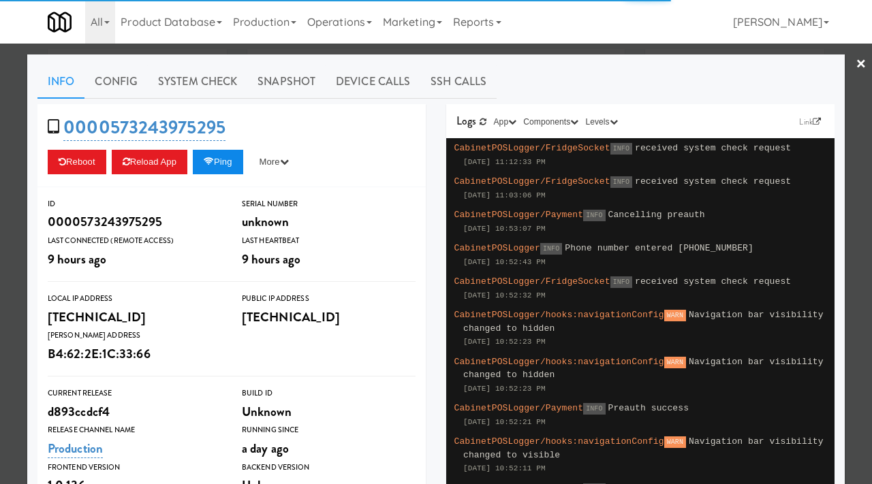
click at [214, 157] on icon at bounding box center [209, 161] width 10 height 9
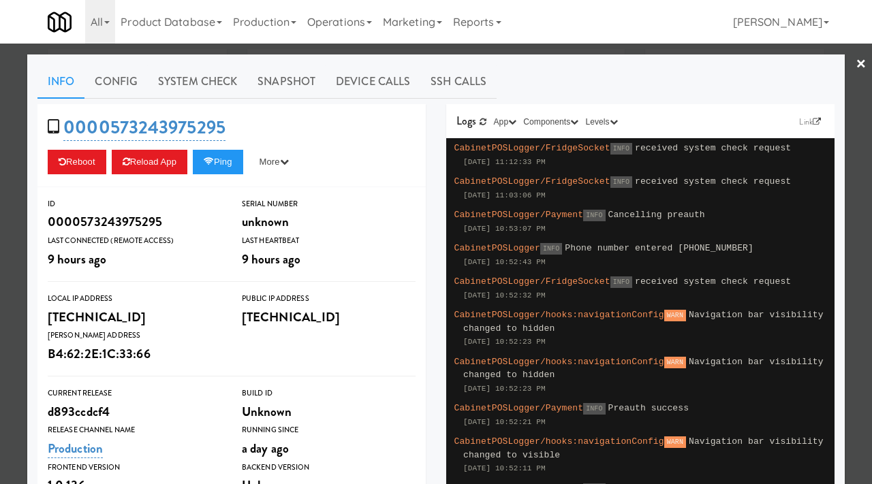
click at [3, 145] on div at bounding box center [436, 242] width 872 height 484
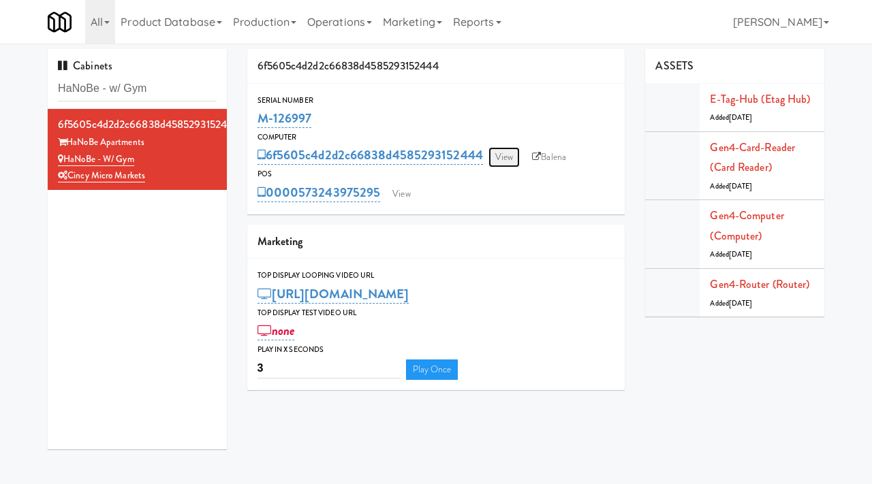
click at [516, 163] on link "View" at bounding box center [503, 157] width 31 height 20
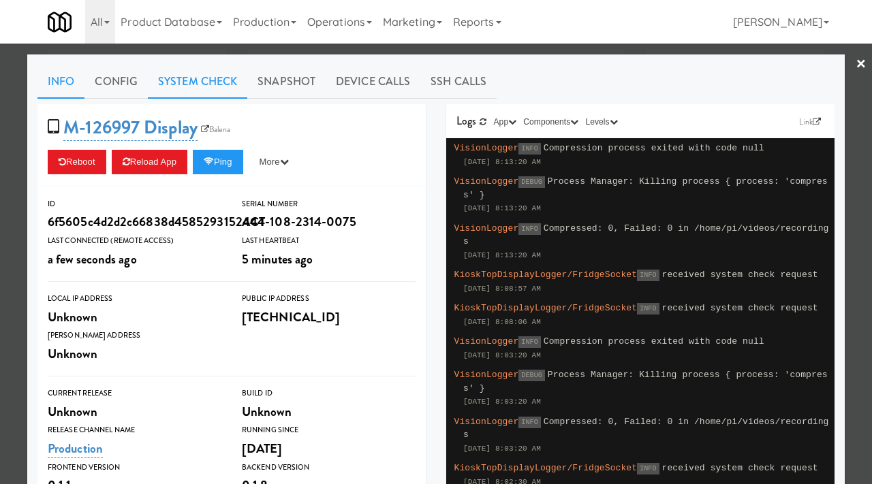
click at [193, 87] on link "System Check" at bounding box center [197, 82] width 99 height 34
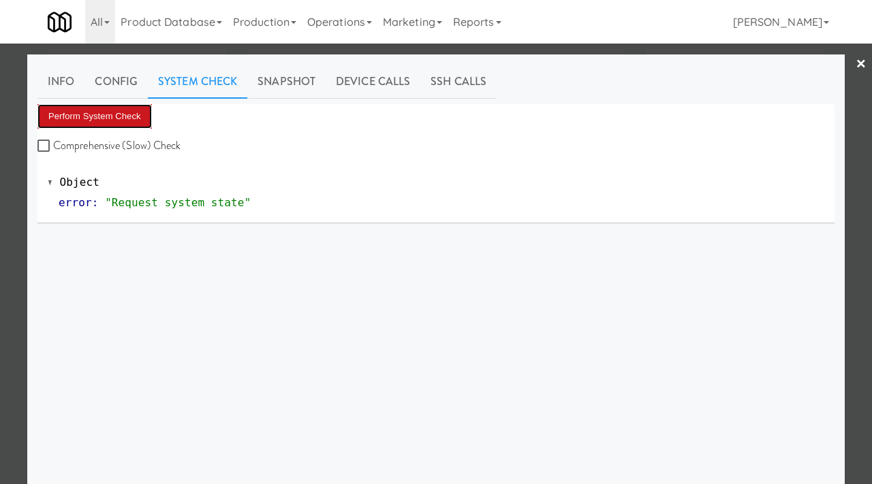
click at [124, 126] on button "Perform System Check" at bounding box center [94, 116] width 114 height 25
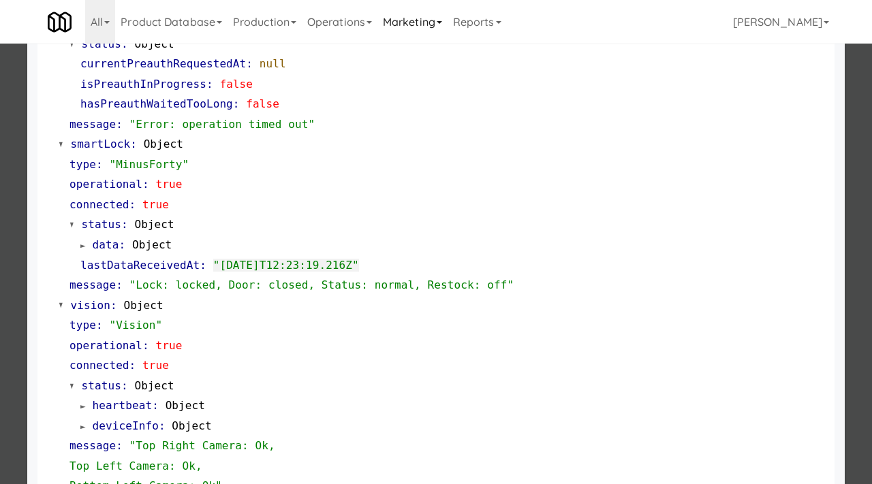
scroll to position [183, 0]
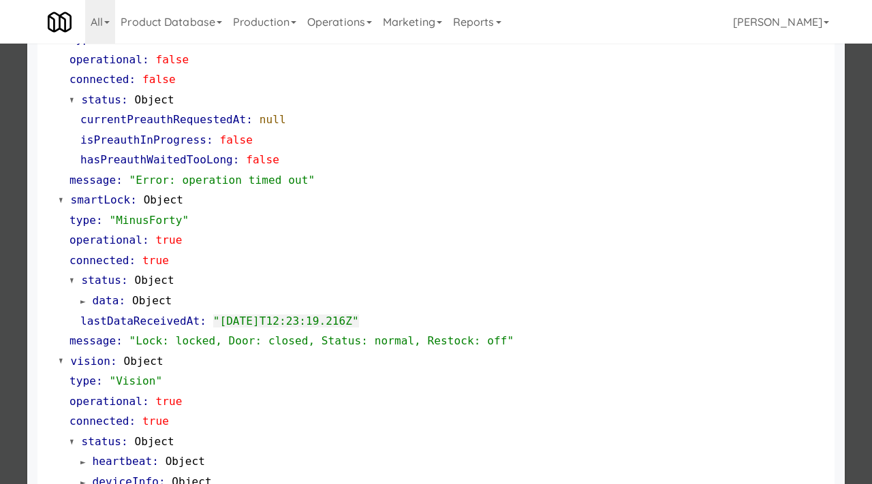
click at [8, 161] on div at bounding box center [436, 242] width 872 height 484
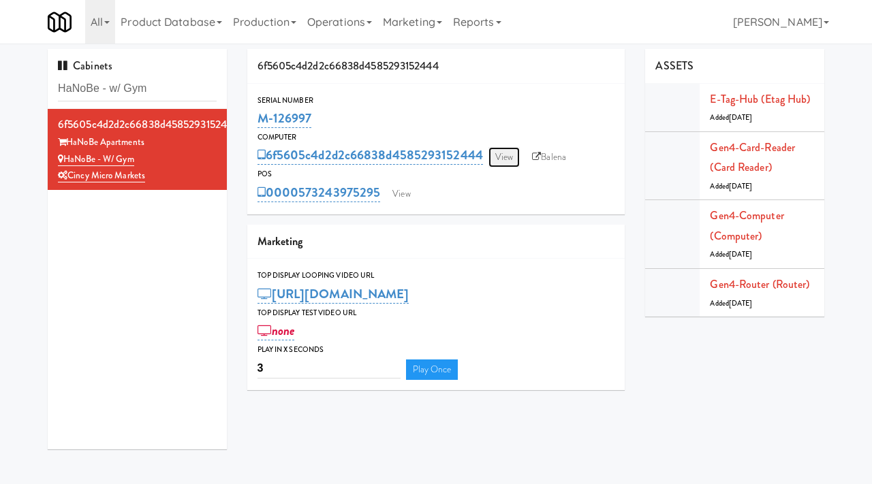
click at [496, 157] on link "View" at bounding box center [503, 157] width 31 height 20
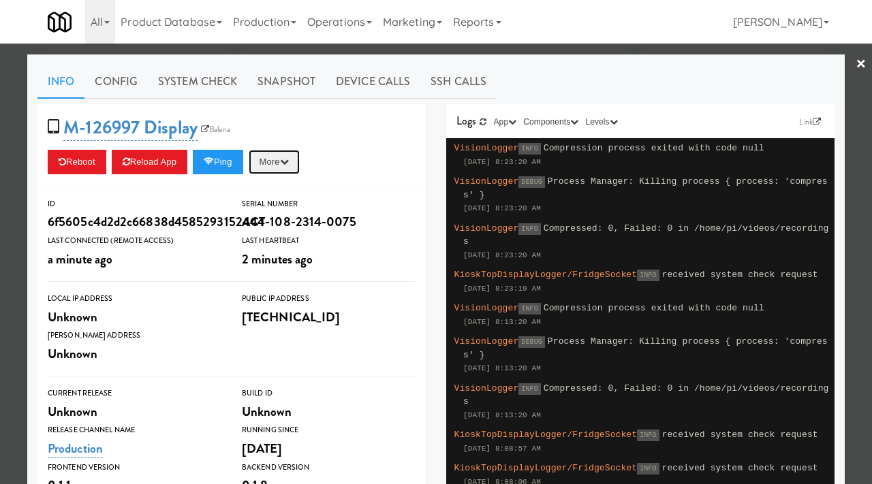
click at [275, 162] on button "More" at bounding box center [274, 162] width 51 height 25
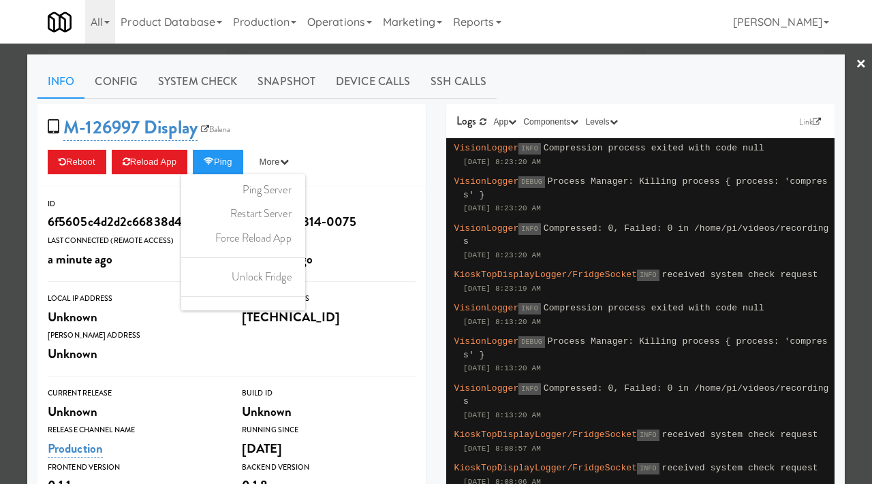
click at [372, 51] on div at bounding box center [436, 242] width 872 height 484
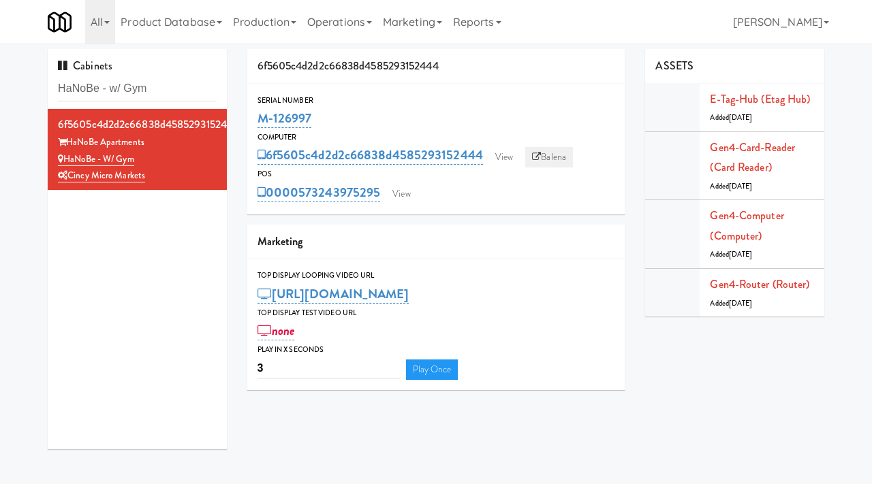
click at [551, 161] on link "Balena" at bounding box center [549, 157] width 48 height 20
click at [504, 161] on link "View" at bounding box center [503, 157] width 31 height 20
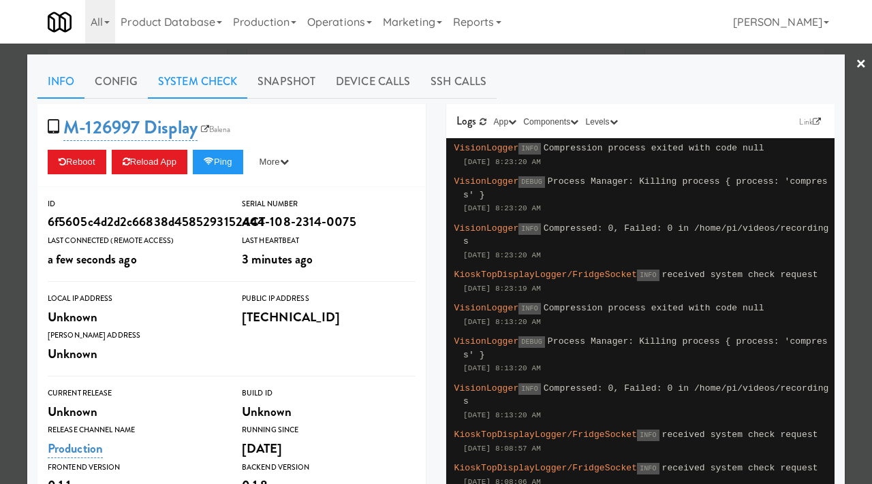
click at [222, 84] on link "System Check" at bounding box center [197, 82] width 99 height 34
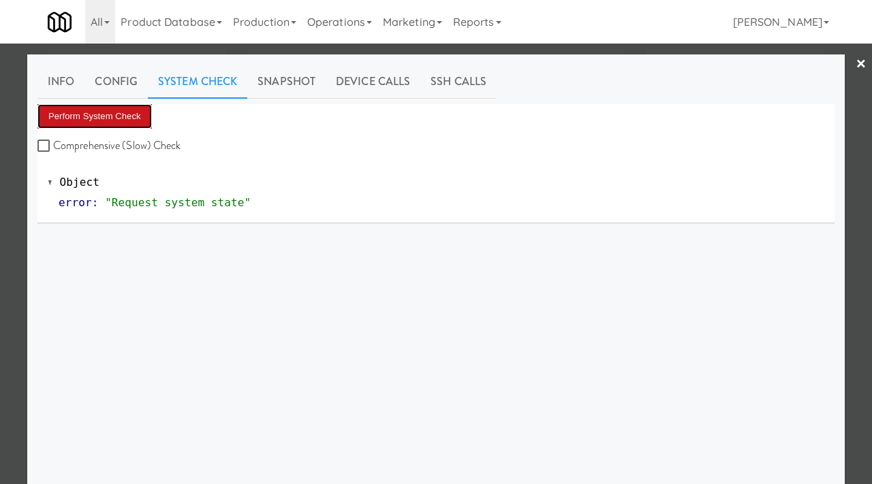
click at [93, 114] on button "Perform System Check" at bounding box center [94, 116] width 114 height 25
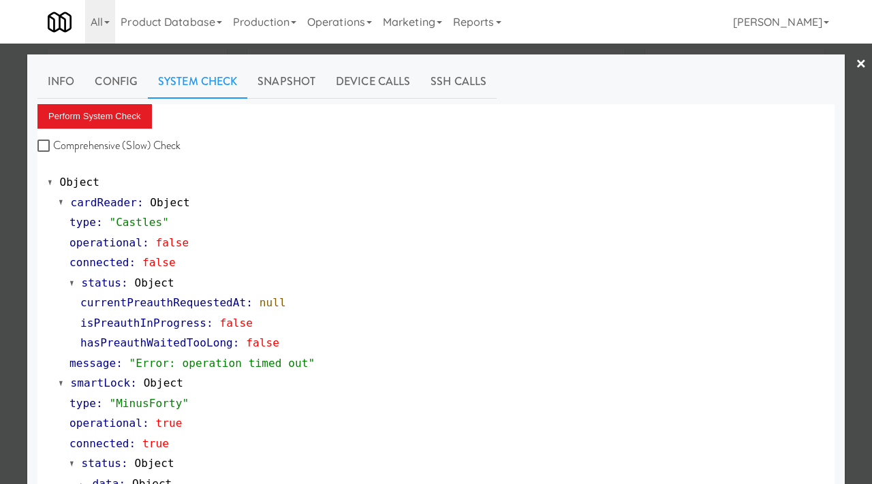
click at [0, 294] on div at bounding box center [436, 242] width 872 height 484
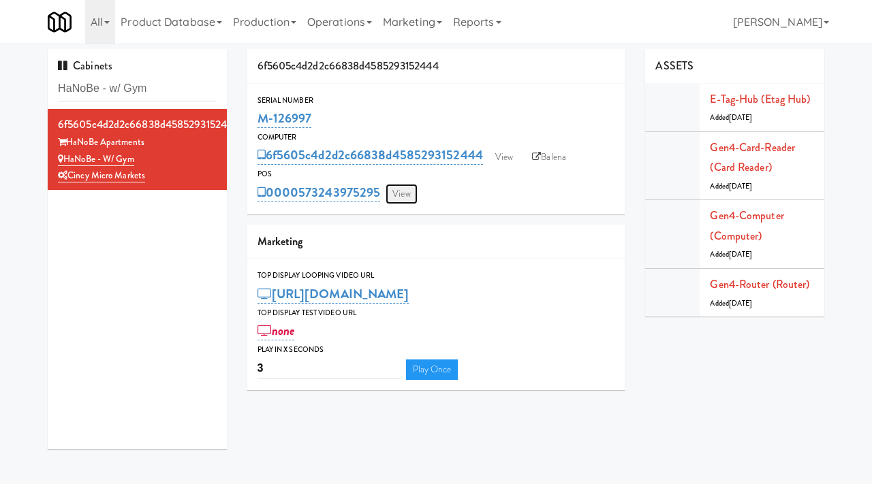
click at [405, 192] on link "View" at bounding box center [400, 194] width 31 height 20
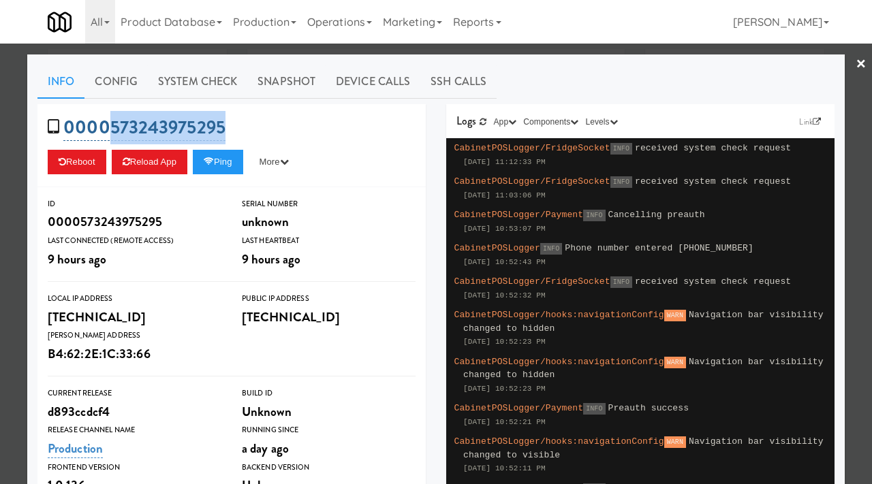
drag, startPoint x: 242, startPoint y: 124, endPoint x: 111, endPoint y: 121, distance: 130.8
click at [111, 121] on div "0000573243975295 Reboot Reload App Ping More Ping Server Restart Server Force R…" at bounding box center [231, 145] width 388 height 83
copy link "573243975295"
click at [16, 255] on div at bounding box center [436, 242] width 872 height 484
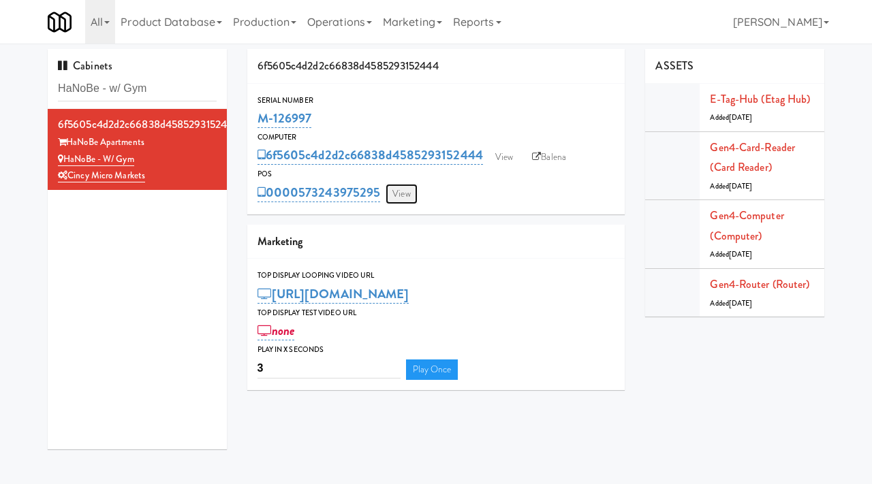
click at [407, 197] on link "View" at bounding box center [400, 194] width 31 height 20
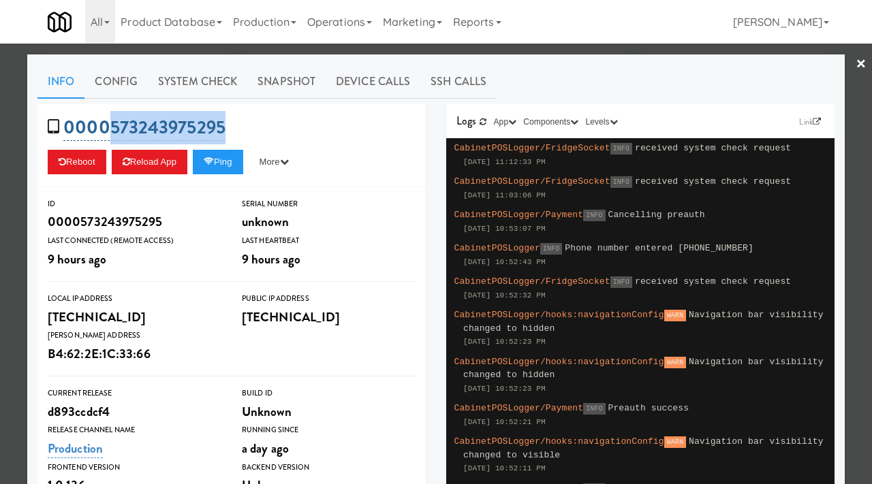
drag, startPoint x: 230, startPoint y: 123, endPoint x: 108, endPoint y: 118, distance: 121.4
click at [108, 118] on div "0000573243975295 Reboot Reload App Ping More Ping Server Restart Server Force R…" at bounding box center [231, 145] width 388 height 83
click at [0, 230] on div at bounding box center [436, 242] width 872 height 484
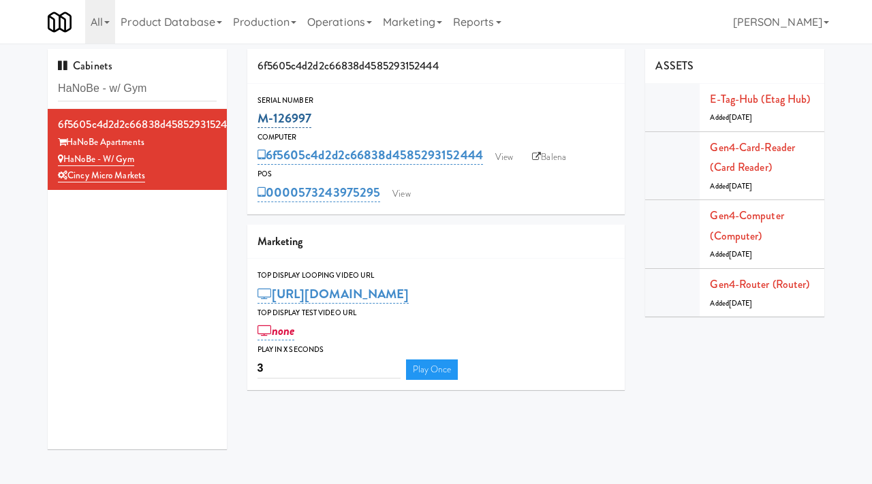
drag, startPoint x: 317, startPoint y: 119, endPoint x: 257, endPoint y: 117, distance: 60.0
click at [257, 117] on div "M-126997" at bounding box center [436, 118] width 358 height 23
drag, startPoint x: 145, startPoint y: 162, endPoint x: 66, endPoint y: 161, distance: 79.0
click at [66, 161] on div "HaNoBe - w/ Gym" at bounding box center [137, 159] width 159 height 17
drag, startPoint x: 162, startPoint y: 86, endPoint x: 42, endPoint y: 86, distance: 119.9
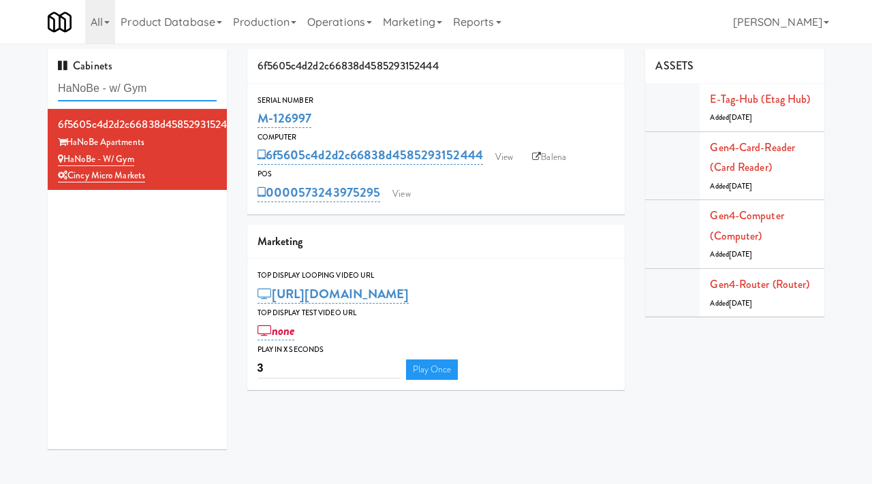
click at [42, 86] on div "Cabinets HaNoBe - w/ Gym 6f5605c4d2d2c66838d4585293152444 HaNoBe Apartments HaN…" at bounding box center [137, 254] width 200 height 411
paste input "Michelin - Snack - Right"
type input "Michelin - Snack - Right"
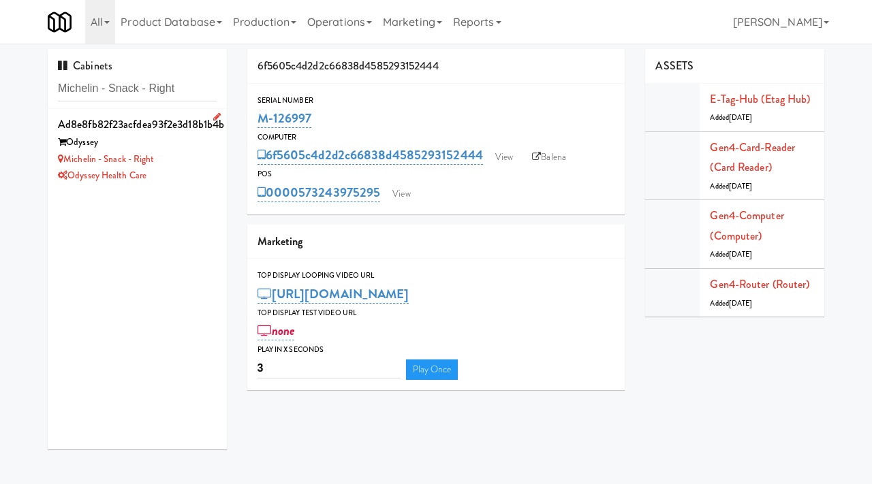
click at [183, 163] on div "Michelin - Snack - Right" at bounding box center [137, 159] width 159 height 17
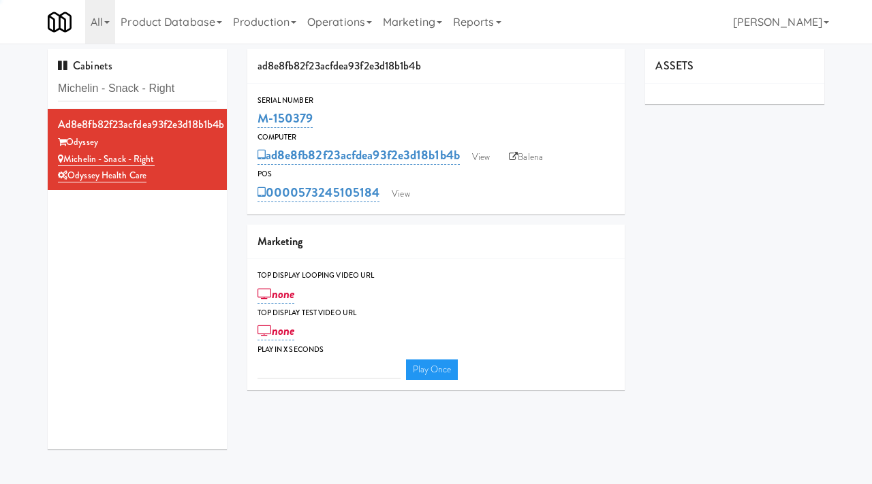
type input "3"
click at [479, 159] on link "View" at bounding box center [480, 157] width 31 height 20
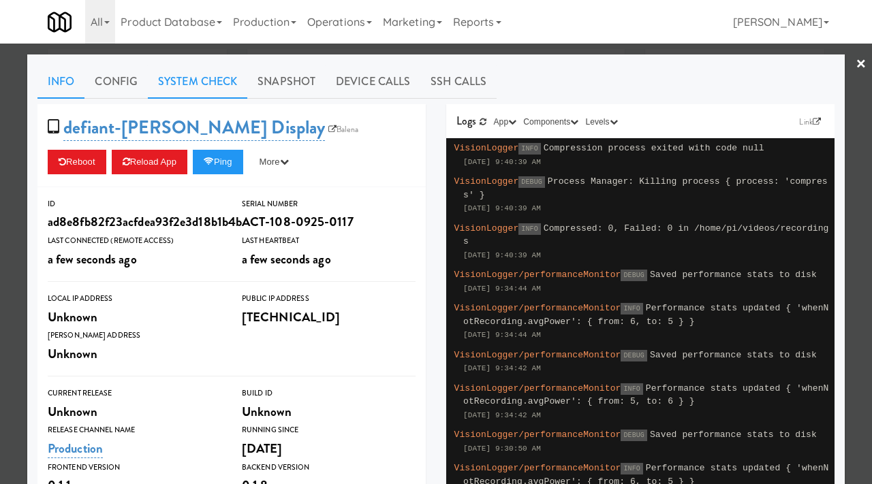
click at [206, 80] on link "System Check" at bounding box center [197, 82] width 99 height 34
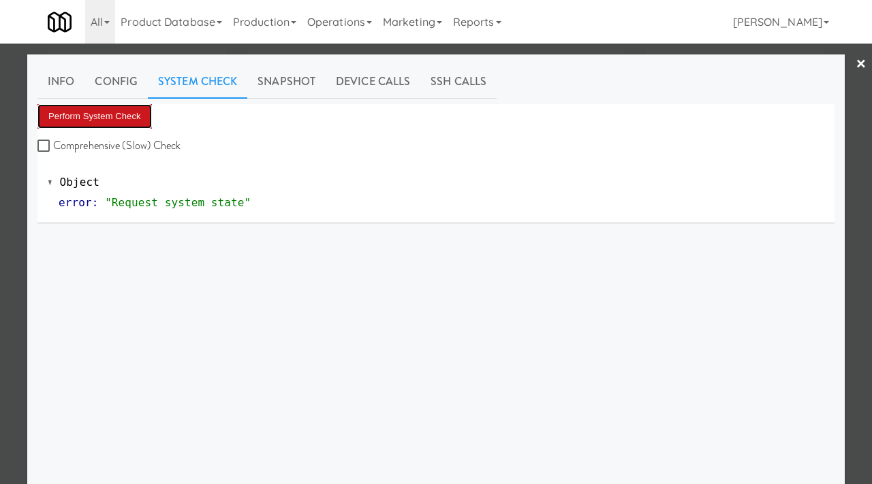
click at [101, 117] on button "Perform System Check" at bounding box center [94, 116] width 114 height 25
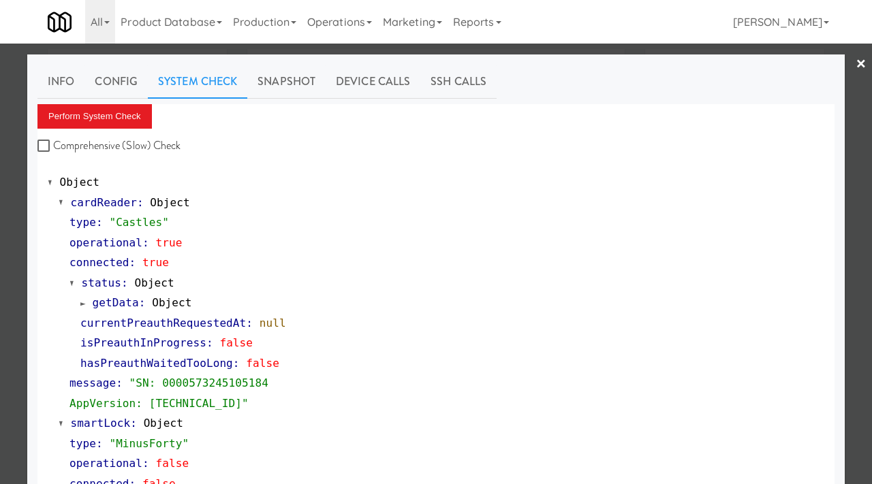
click at [0, 245] on div at bounding box center [436, 242] width 872 height 484
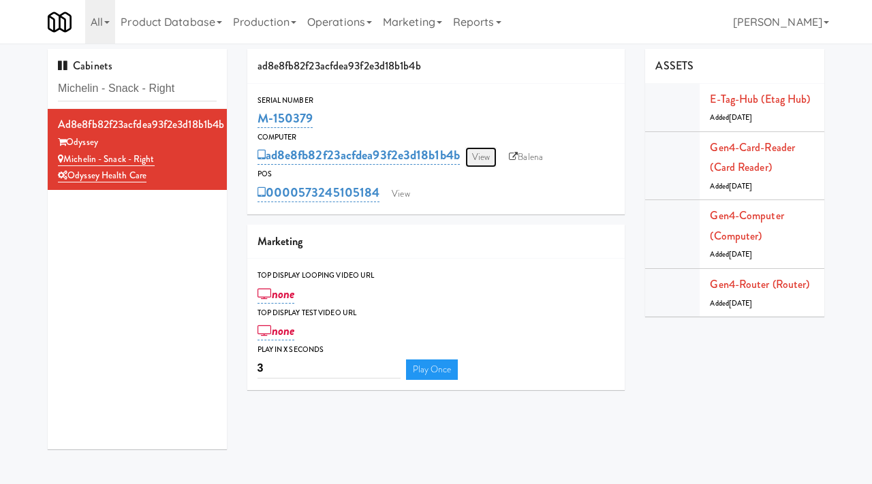
click at [489, 153] on link "View" at bounding box center [480, 157] width 31 height 20
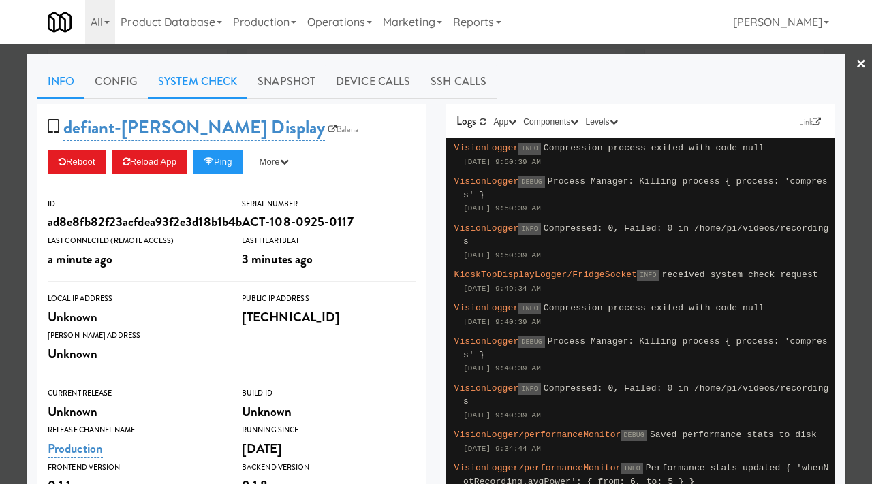
click at [219, 81] on link "System Check" at bounding box center [197, 82] width 99 height 34
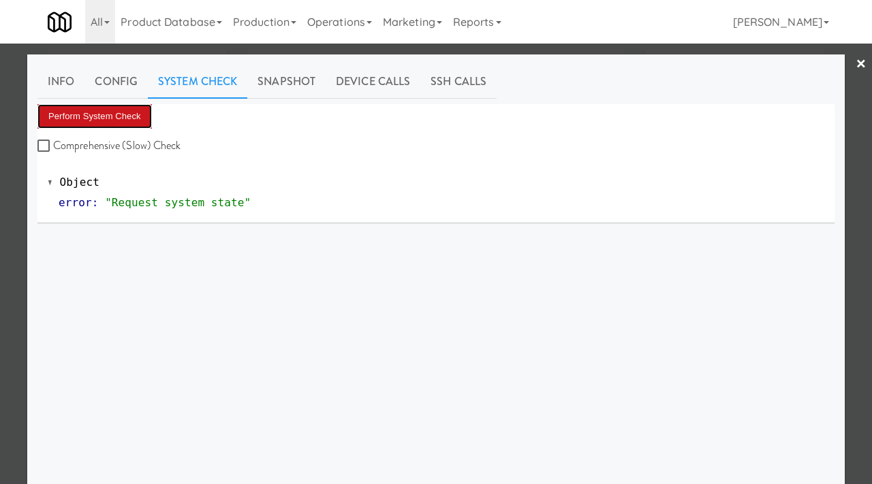
click at [106, 114] on button "Perform System Check" at bounding box center [94, 116] width 114 height 25
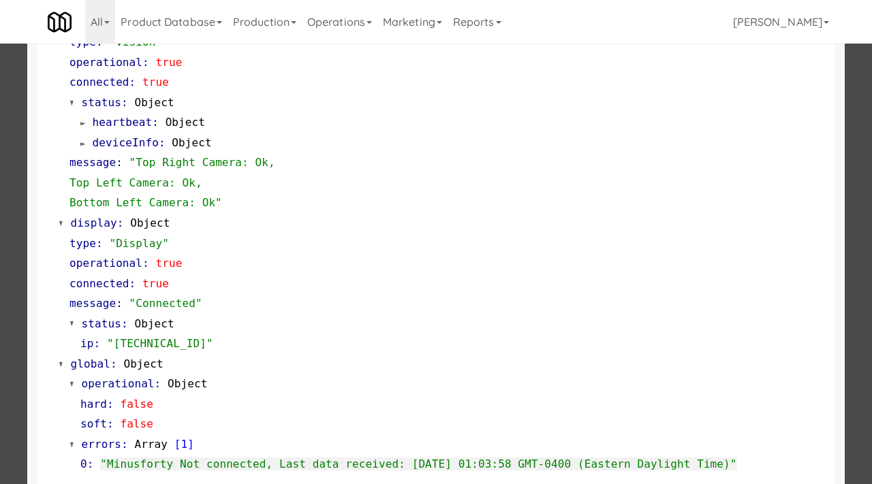
scroll to position [563, 0]
click at [0, 286] on div at bounding box center [436, 242] width 872 height 484
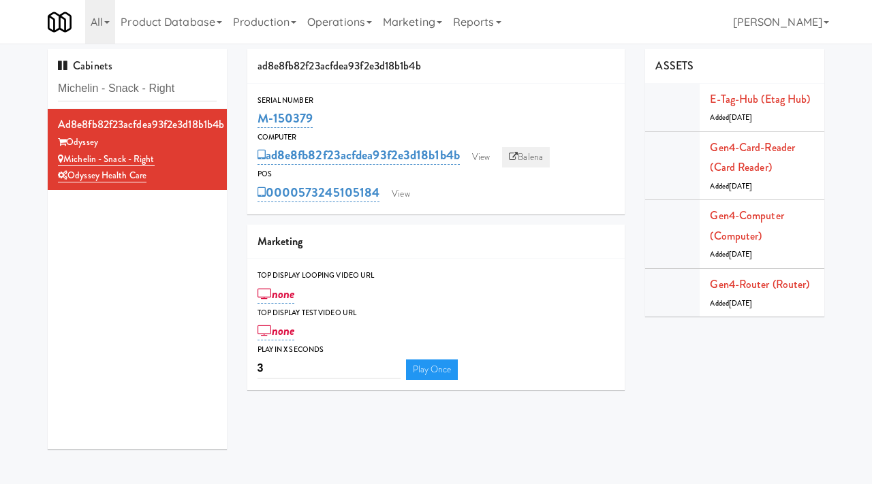
click at [536, 156] on link "Balena" at bounding box center [526, 157] width 48 height 20
click at [490, 160] on link "View" at bounding box center [480, 157] width 31 height 20
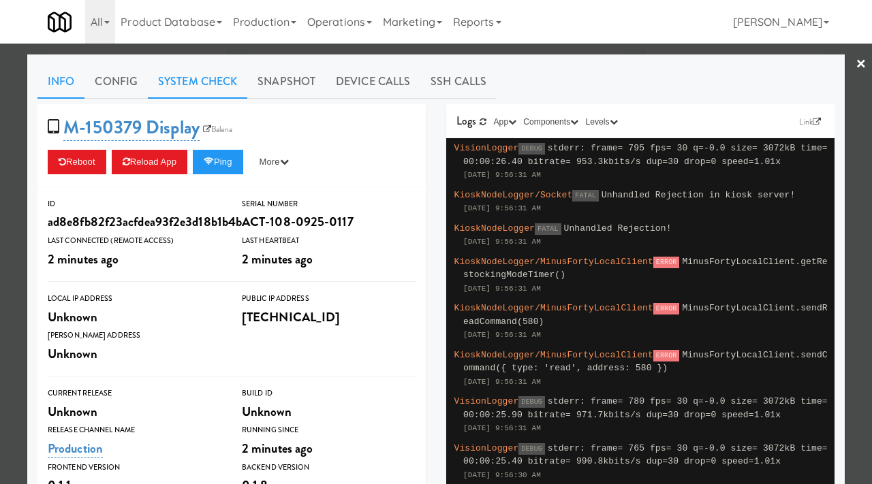
click at [216, 70] on link "System Check" at bounding box center [197, 82] width 99 height 34
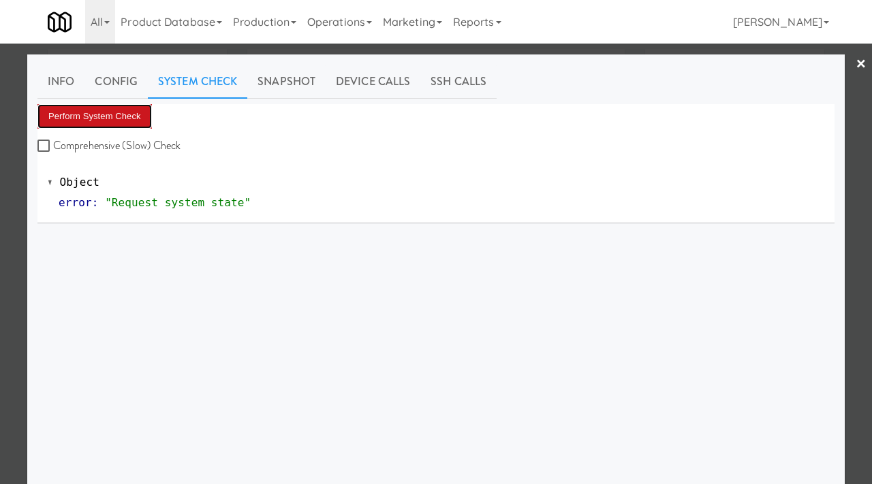
click at [117, 106] on button "Perform System Check" at bounding box center [94, 116] width 114 height 25
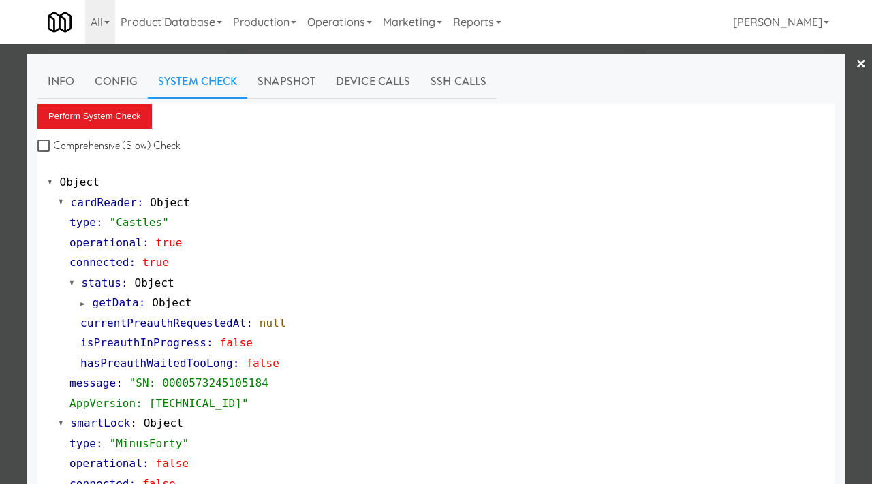
click at [0, 234] on div at bounding box center [436, 242] width 872 height 484
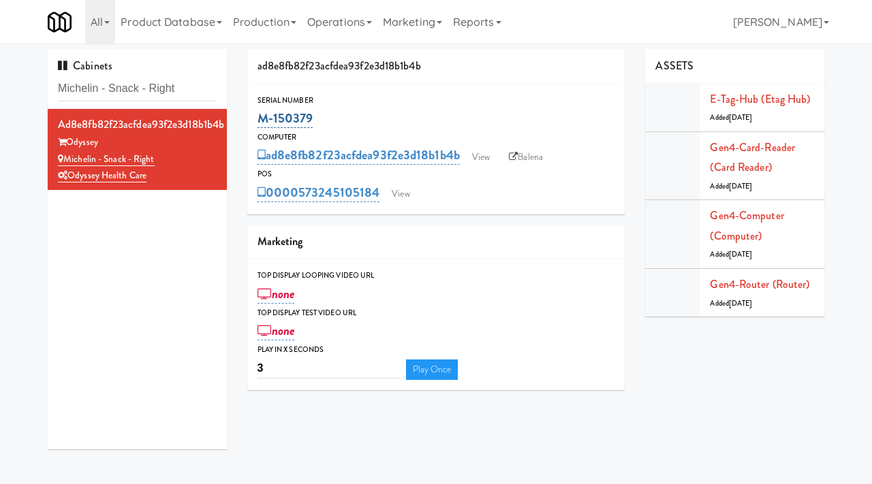
drag, startPoint x: 317, startPoint y: 116, endPoint x: 257, endPoint y: 117, distance: 59.9
click at [257, 117] on div "M-150379" at bounding box center [436, 118] width 358 height 23
click at [483, 155] on link "View" at bounding box center [480, 157] width 31 height 20
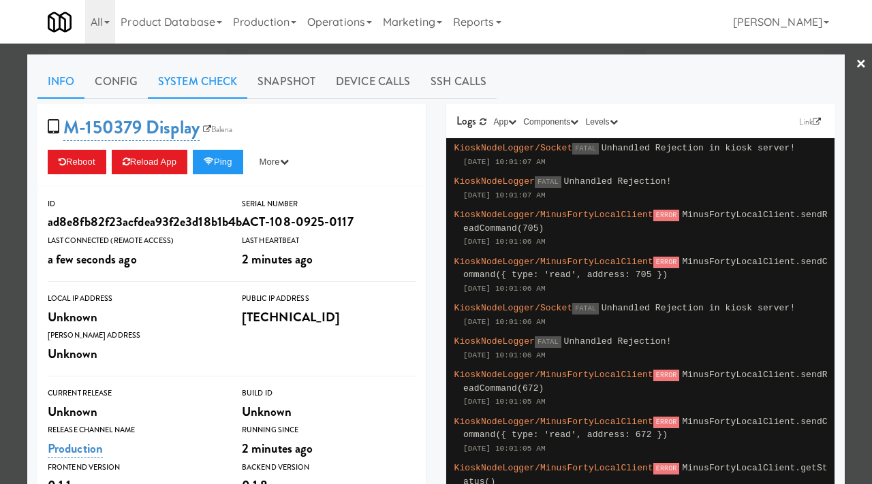
click at [192, 80] on link "System Check" at bounding box center [197, 82] width 99 height 34
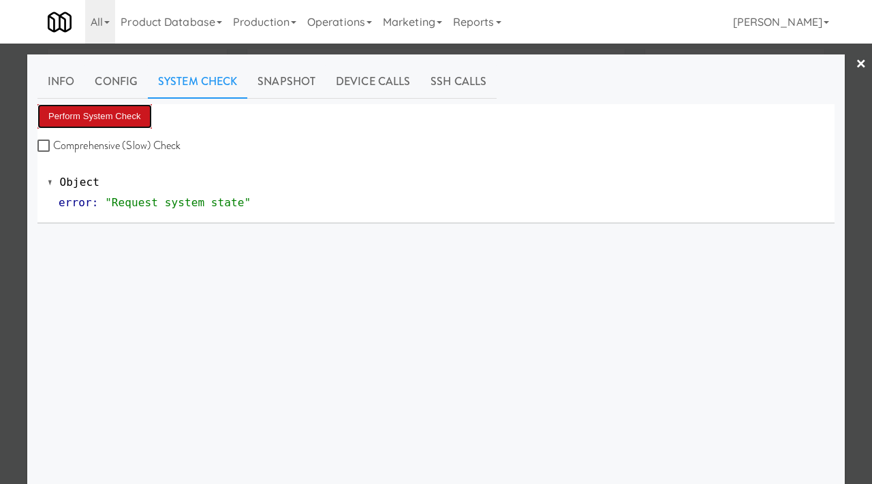
click at [110, 115] on button "Perform System Check" at bounding box center [94, 116] width 114 height 25
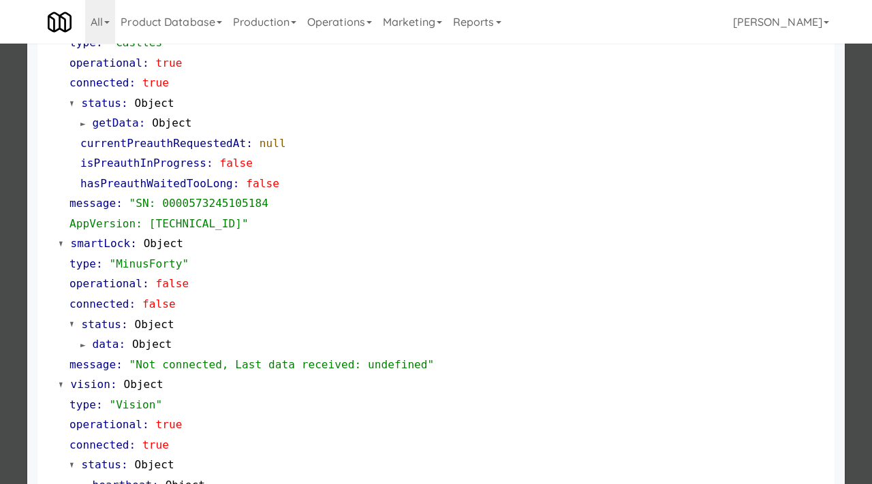
scroll to position [11, 0]
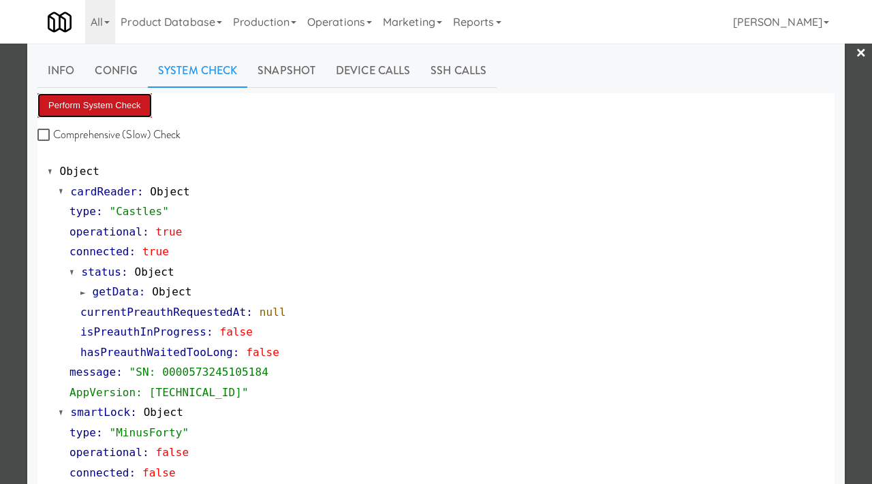
click at [76, 106] on button "Perform System Check" at bounding box center [94, 105] width 114 height 25
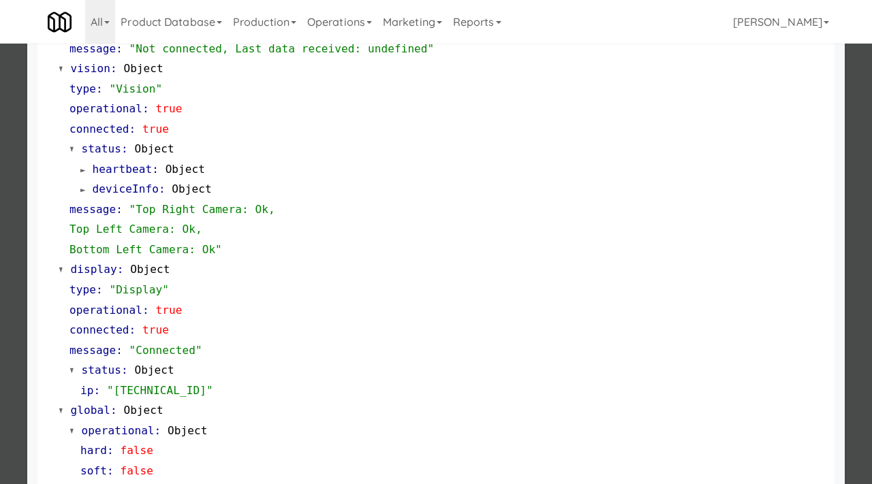
scroll to position [553, 0]
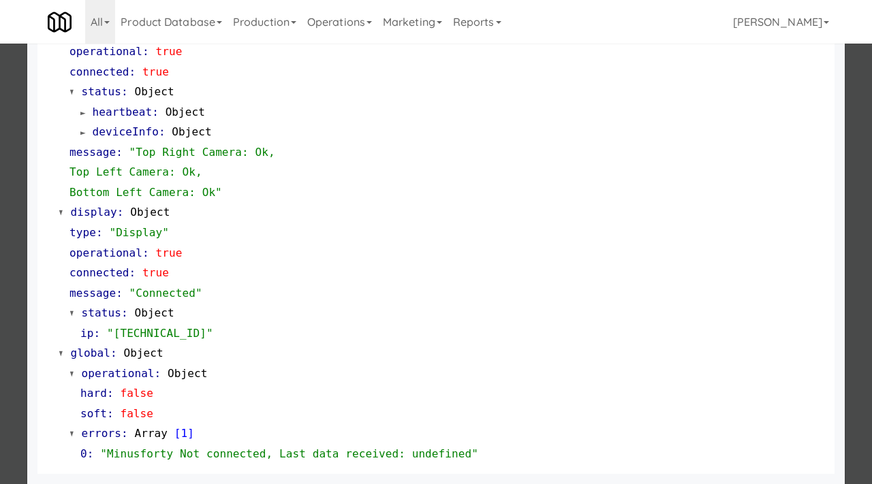
click at [0, 274] on div at bounding box center [436, 242] width 872 height 484
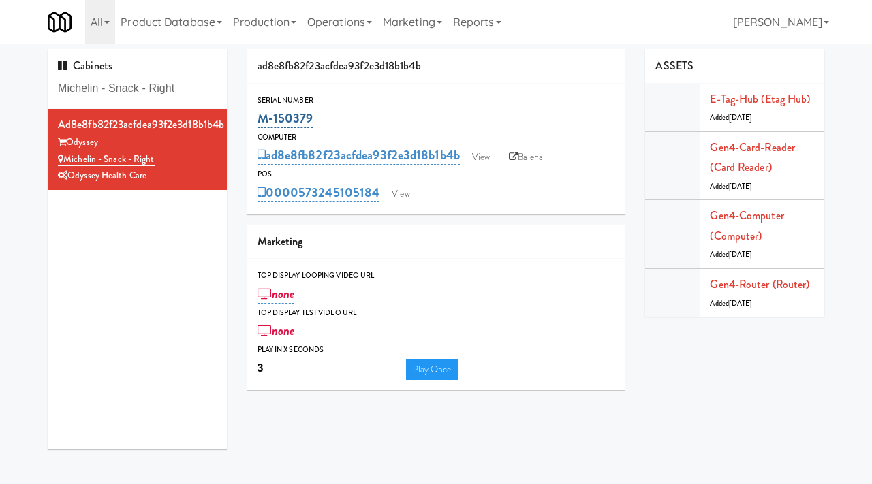
drag, startPoint x: 320, startPoint y: 119, endPoint x: 260, endPoint y: 115, distance: 60.1
click at [260, 115] on div "M-150379" at bounding box center [436, 118] width 358 height 23
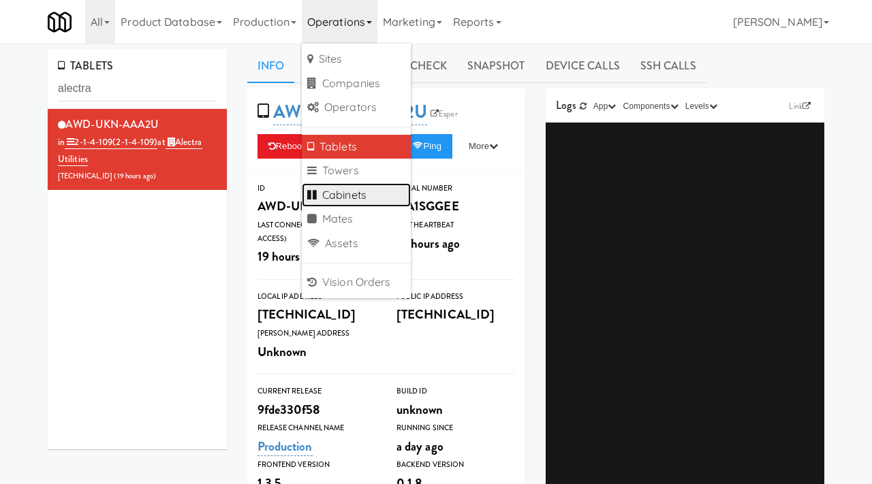
click at [341, 196] on link "Cabinets" at bounding box center [356, 195] width 109 height 25
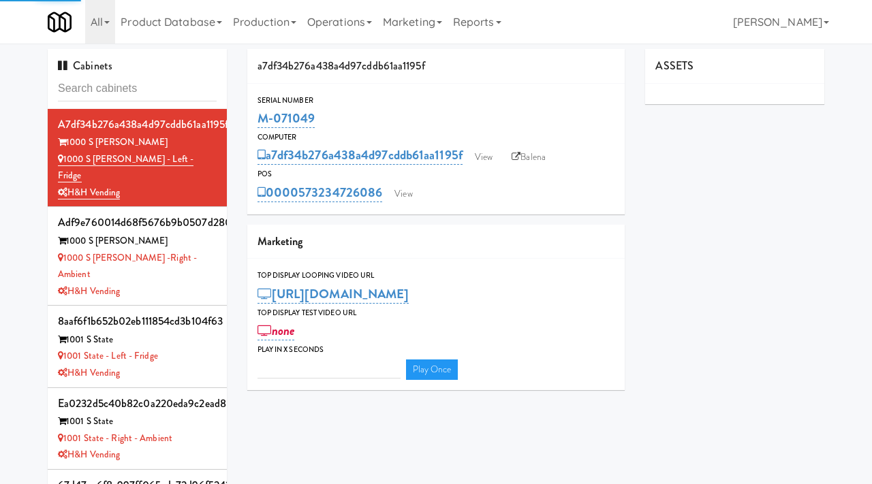
click at [125, 90] on input "text" at bounding box center [137, 88] width 159 height 25
type input "808 West Gym Entrance"
type input "3"
type input "808 West Gym Entrance"
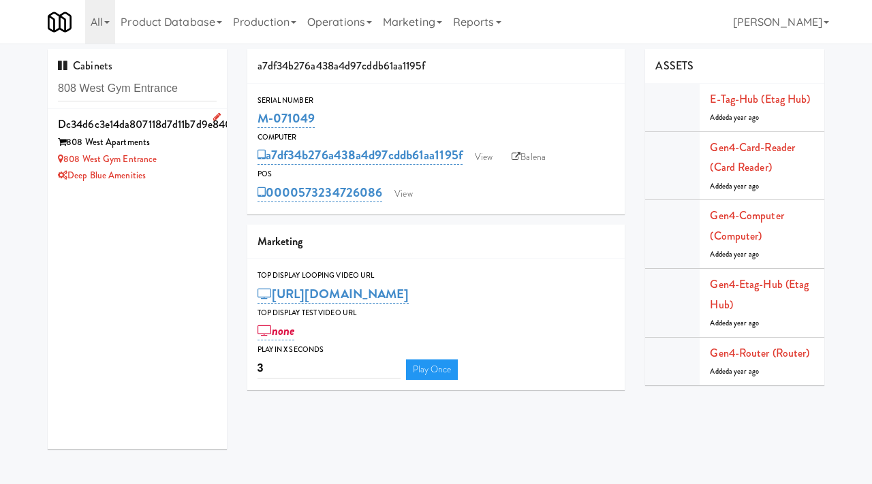
click at [207, 154] on div "808 West Gym Entrance" at bounding box center [137, 159] width 159 height 17
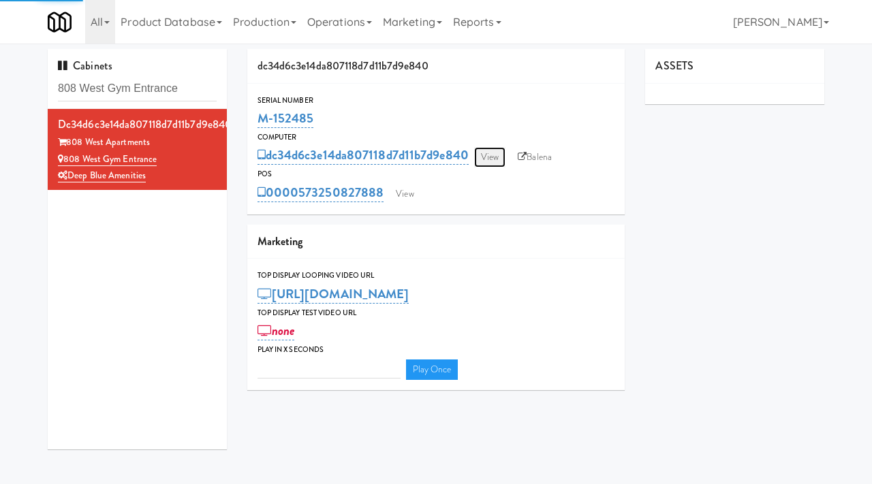
click at [489, 155] on link "View" at bounding box center [489, 157] width 31 height 20
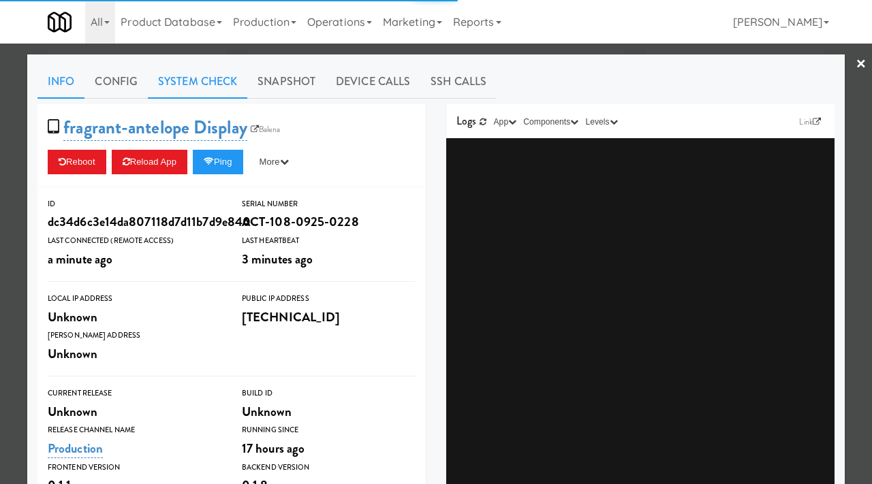
click at [219, 78] on link "System Check" at bounding box center [197, 82] width 99 height 34
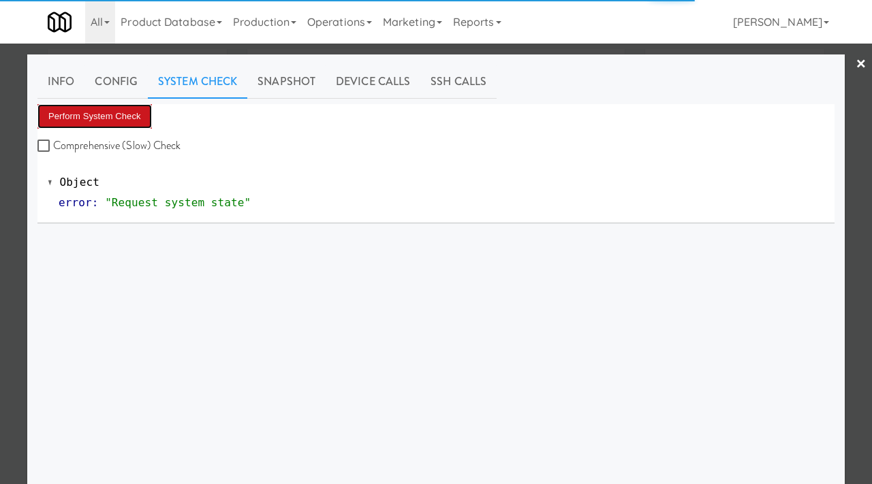
click at [97, 109] on button "Perform System Check" at bounding box center [94, 116] width 114 height 25
type input "3"
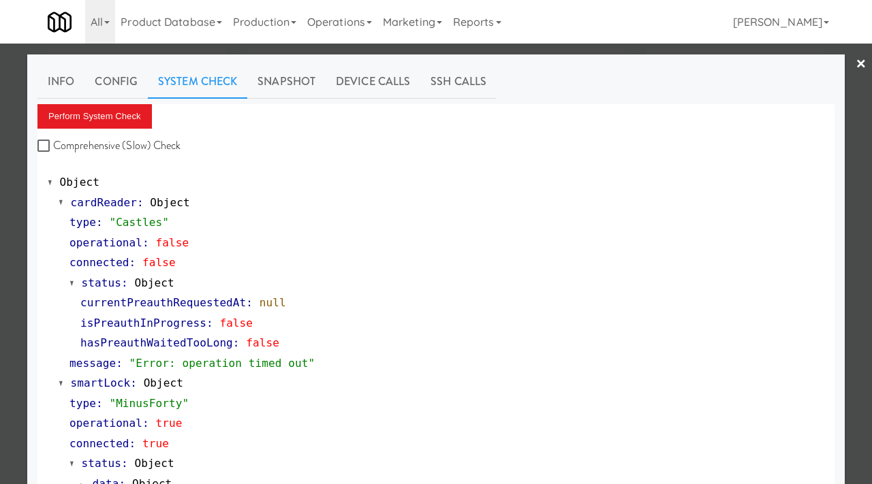
click at [0, 247] on div at bounding box center [436, 242] width 872 height 484
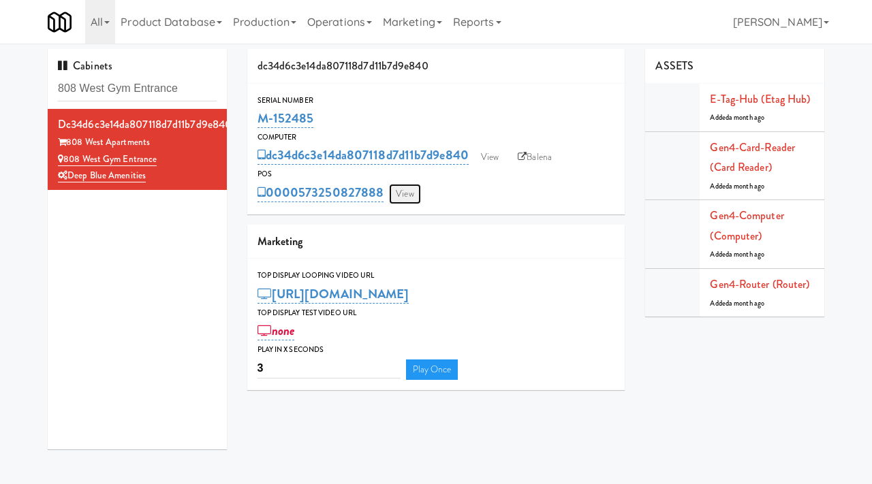
click at [413, 195] on link "View" at bounding box center [404, 194] width 31 height 20
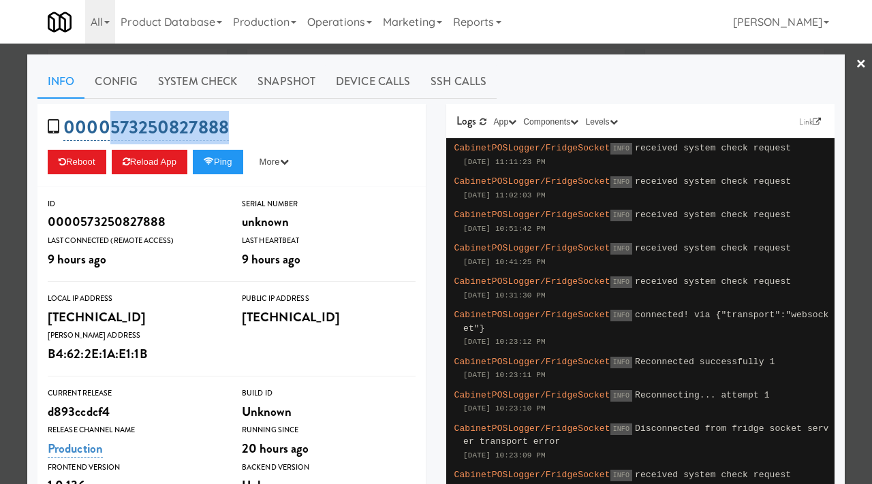
drag, startPoint x: 246, startPoint y: 119, endPoint x: 105, endPoint y: 117, distance: 141.0
click at [105, 117] on div "0000573250827888 Reboot Reload App Ping More Ping Server Restart Server Force R…" at bounding box center [231, 145] width 388 height 83
copy link "573250827888"
click at [0, 210] on div at bounding box center [436, 242] width 872 height 484
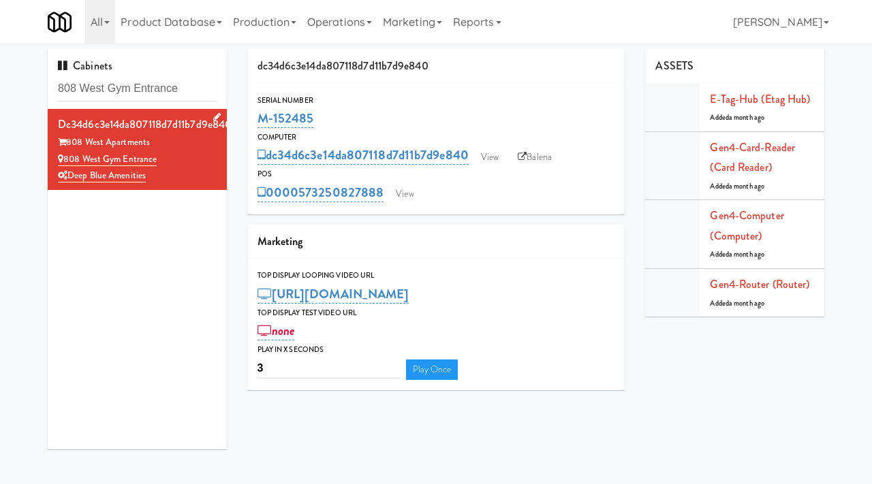
drag, startPoint x: 163, startPoint y: 160, endPoint x: 65, endPoint y: 166, distance: 98.3
click at [65, 166] on div "808 West Gym Entrance" at bounding box center [137, 159] width 159 height 17
copy link "808 West Gym Entrance"
click at [401, 187] on link "View" at bounding box center [404, 194] width 31 height 20
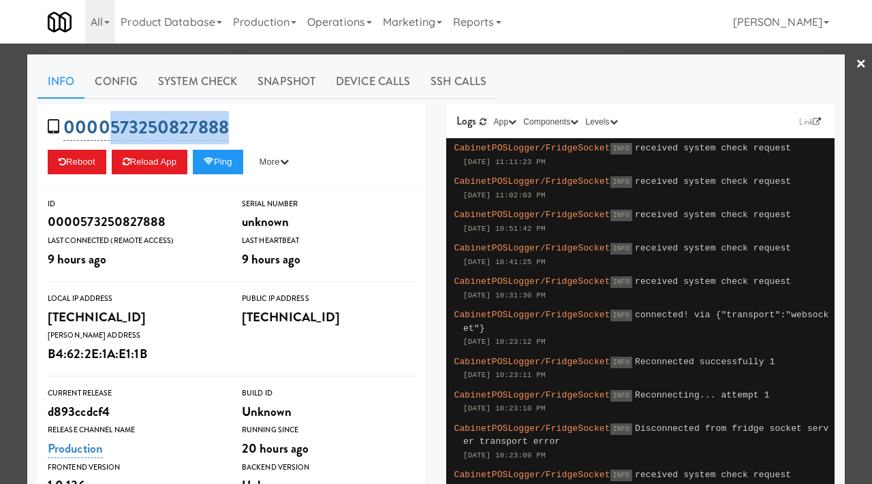
drag, startPoint x: 240, startPoint y: 127, endPoint x: 108, endPoint y: 127, distance: 132.1
click at [108, 127] on div "0000573250827888 Reboot Reload App Ping More Ping Server Restart Server Force R…" at bounding box center [231, 145] width 388 height 83
copy link "573250827888"
